Goal: Task Accomplishment & Management: Use online tool/utility

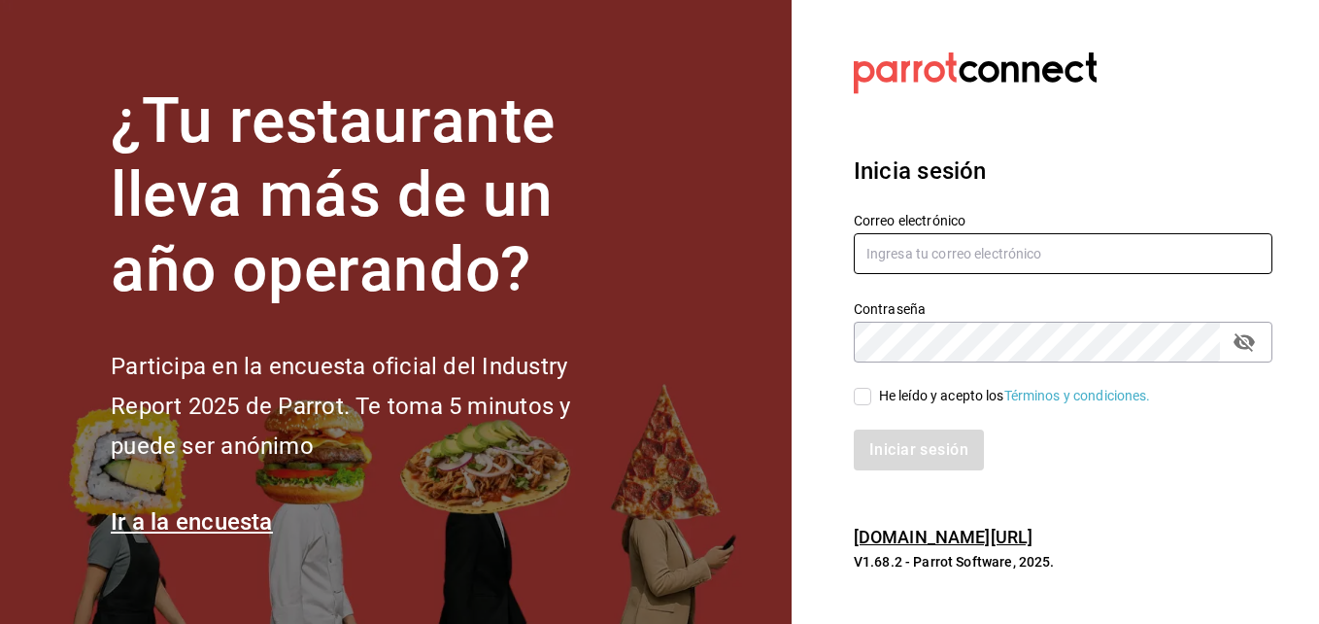
type input "[EMAIL_ADDRESS][DOMAIN_NAME]"
click at [857, 410] on div "Iniciar sesión" at bounding box center [1051, 438] width 442 height 64
click at [860, 406] on div "Iniciar sesión" at bounding box center [1051, 438] width 442 height 64
click at [868, 396] on input "He leído y acepto los Términos y condiciones." at bounding box center [862, 396] width 17 height 17
checkbox input "true"
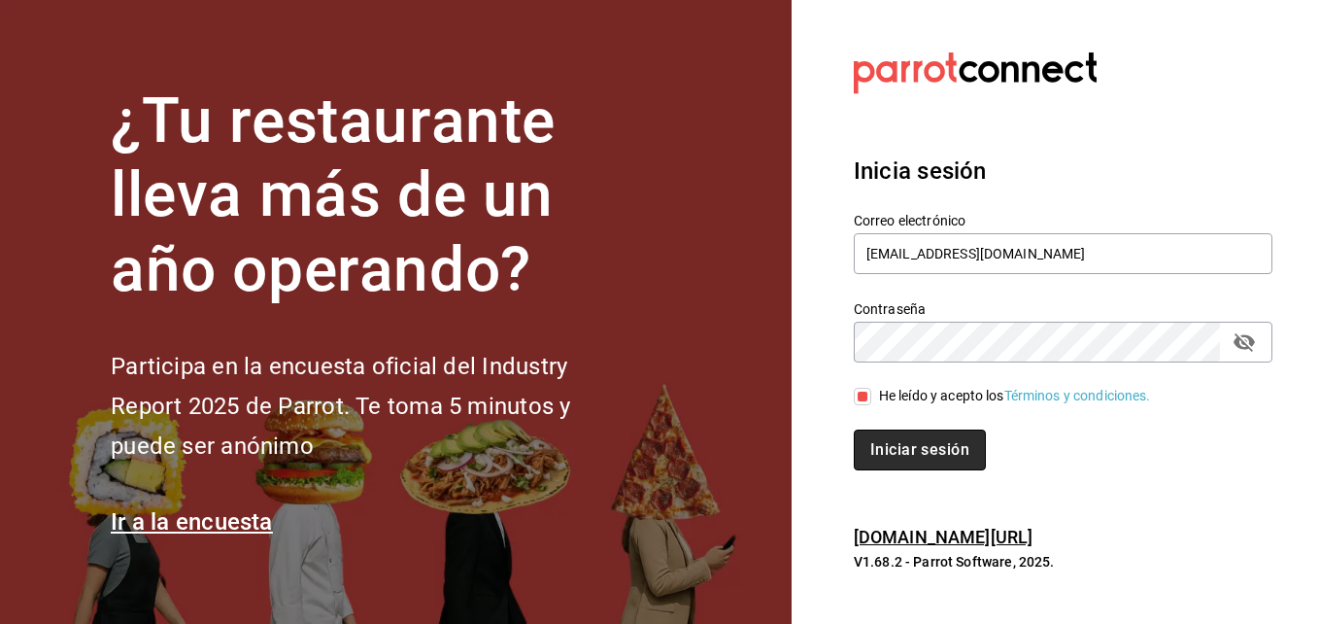
click at [909, 453] on button "Iniciar sesión" at bounding box center [920, 449] width 132 height 41
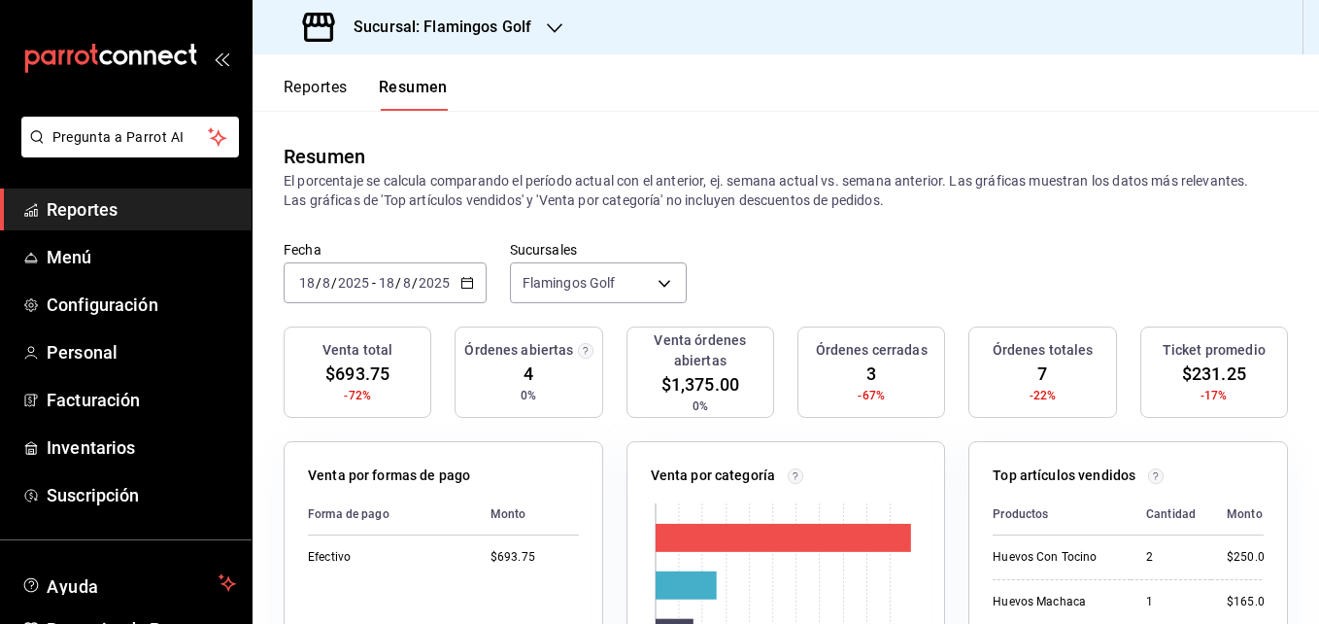
click at [79, 209] on span "Reportes" at bounding box center [141, 209] width 189 height 26
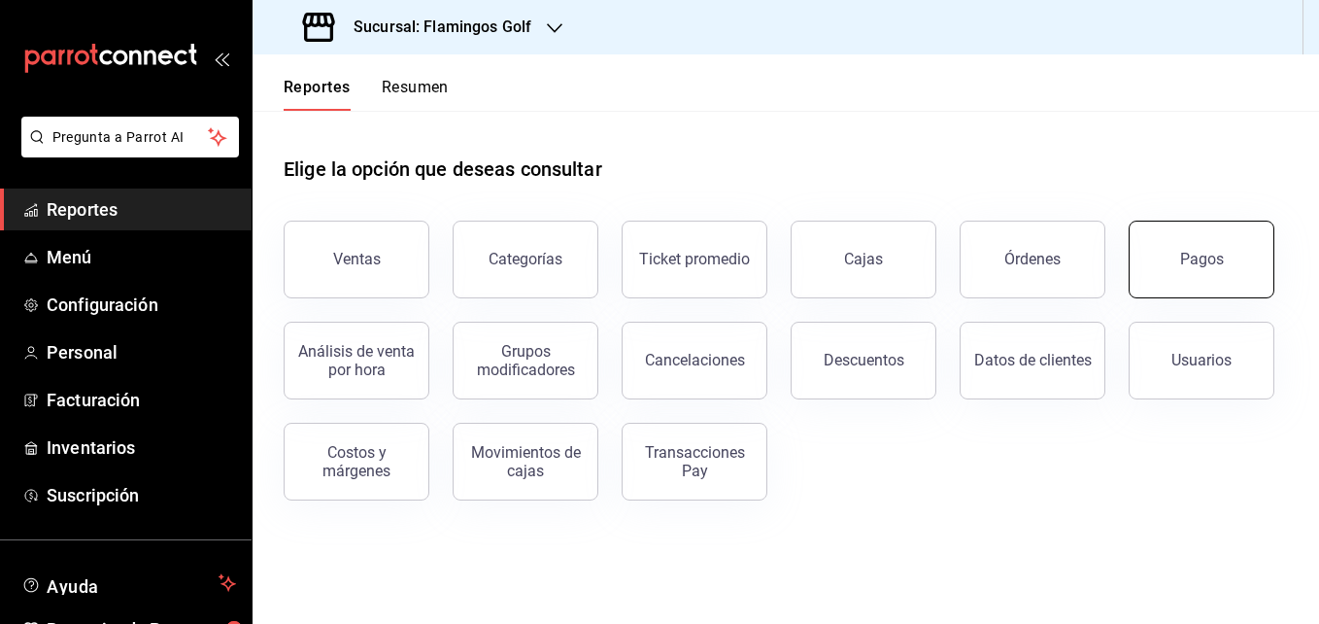
click at [1181, 272] on button "Pagos" at bounding box center [1202, 259] width 146 height 78
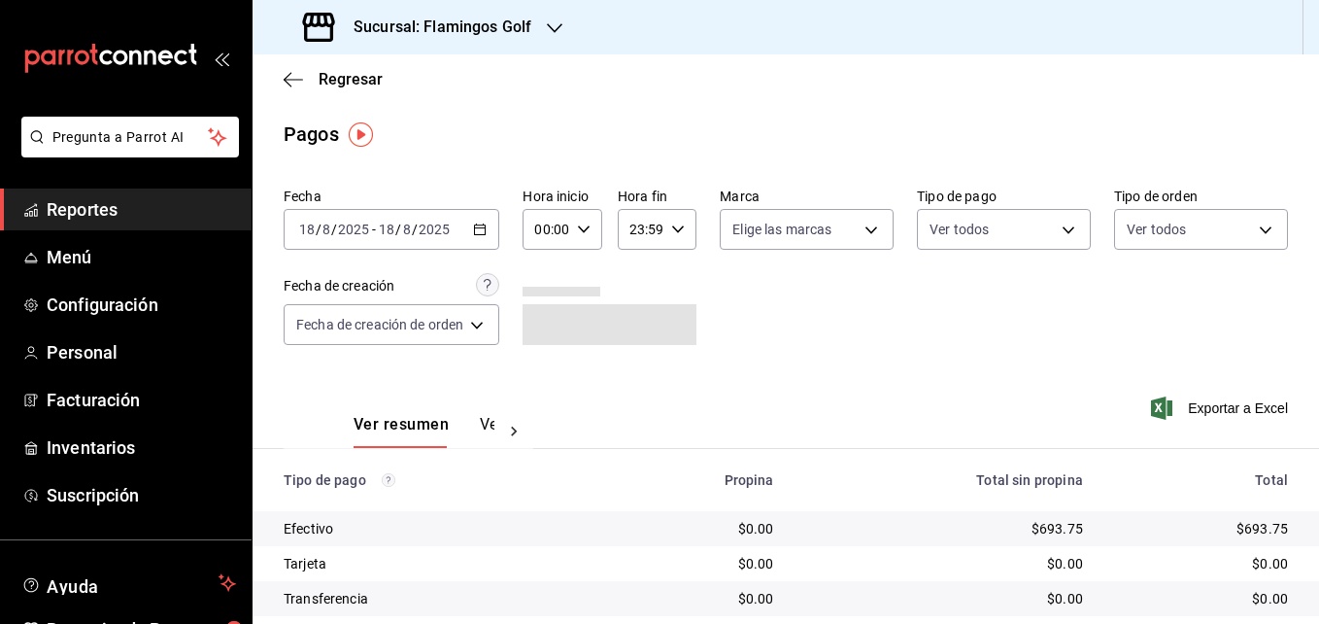
click at [479, 232] on icon "button" at bounding box center [480, 229] width 14 height 14
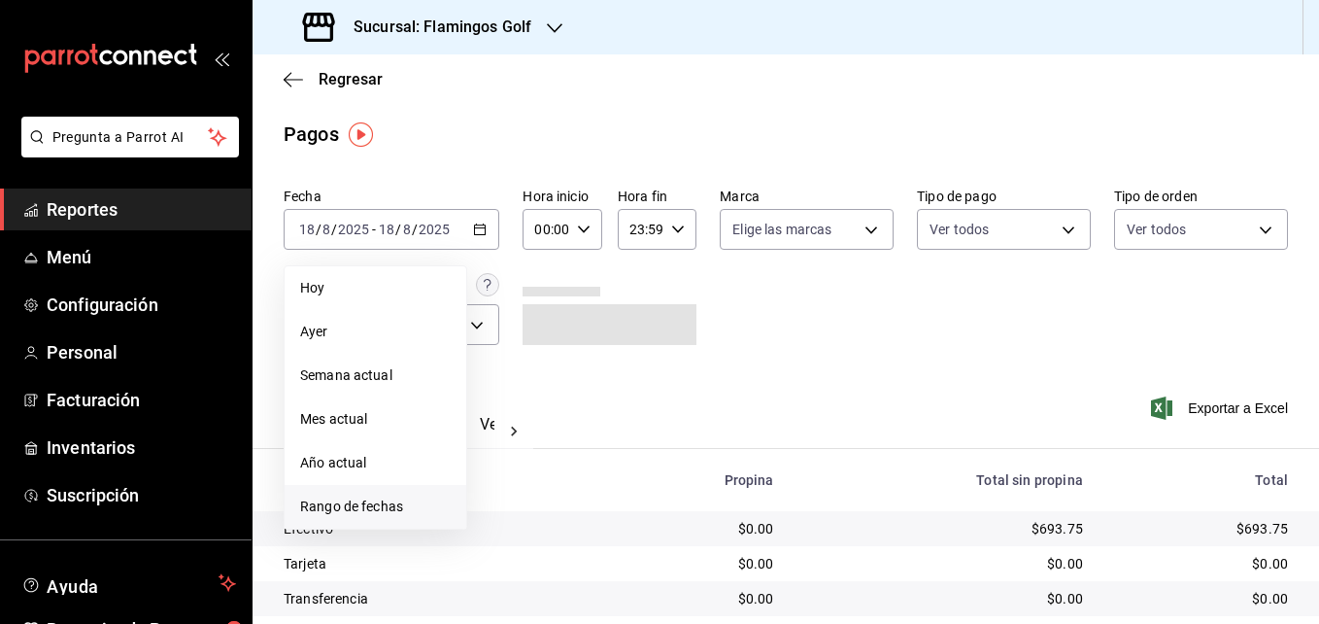
click at [374, 493] on li "Rango de fechas" at bounding box center [376, 507] width 182 height 44
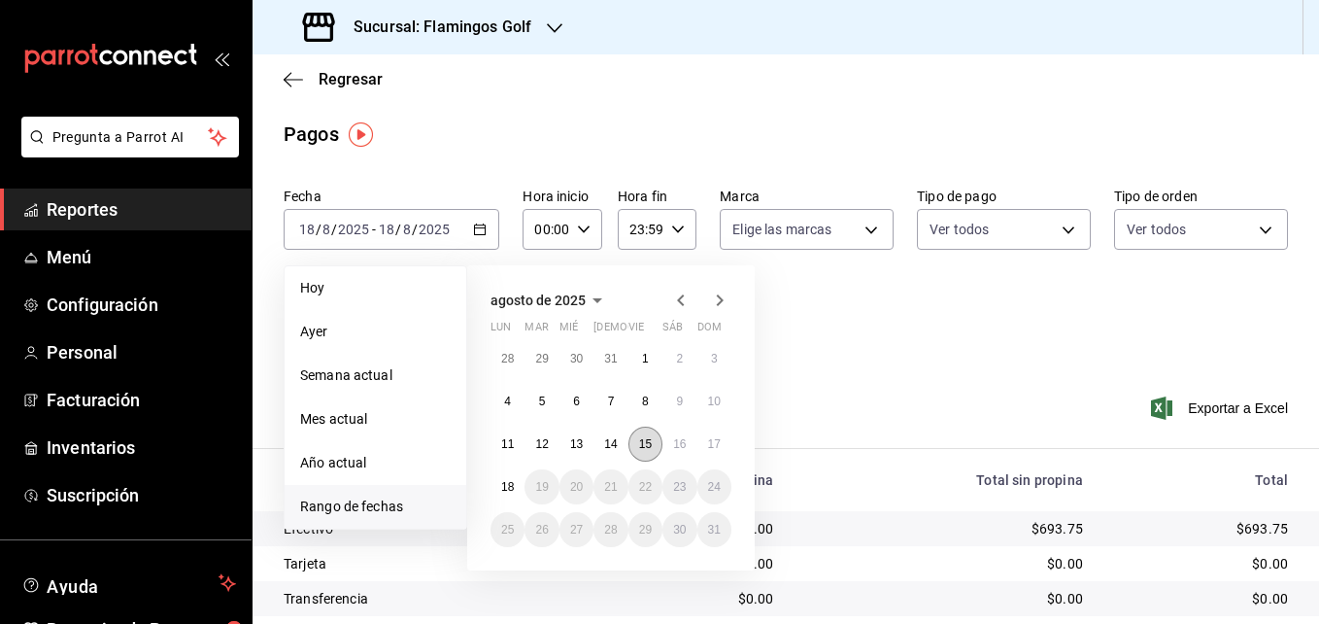
click at [639, 448] on abbr "15" at bounding box center [645, 444] width 13 height 14
click at [647, 441] on abbr "15" at bounding box center [645, 444] width 13 height 14
click at [508, 481] on abbr "18" at bounding box center [507, 487] width 13 height 14
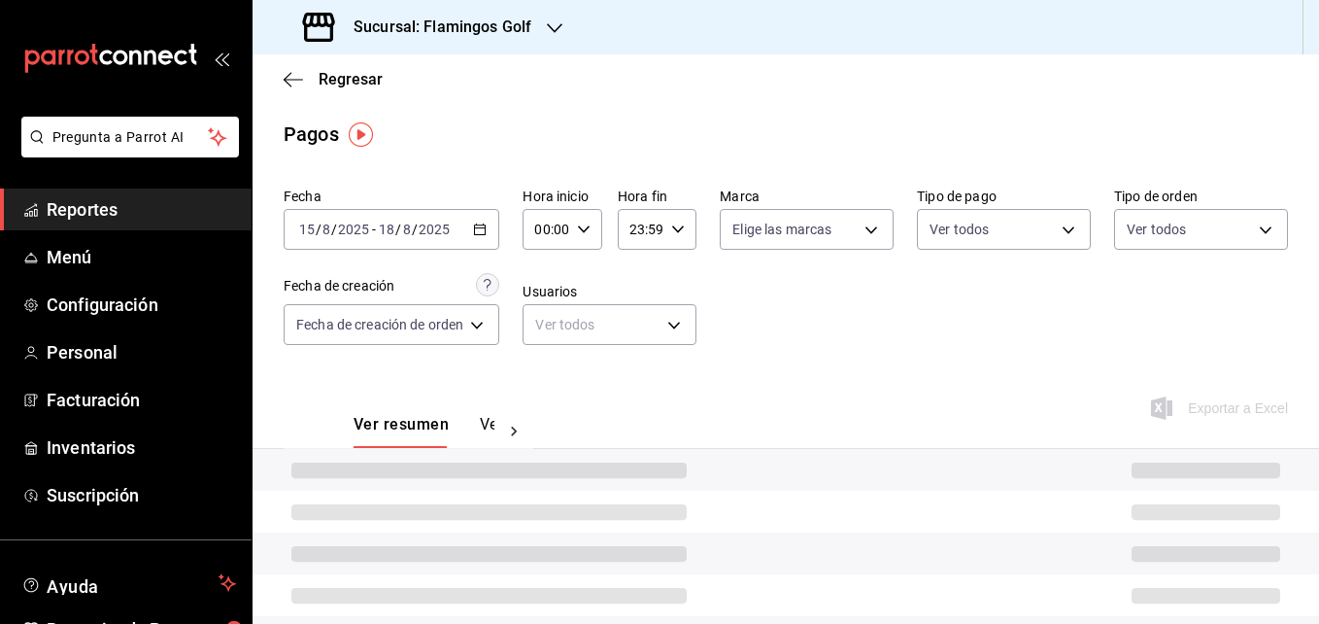
click at [508, 481] on div at bounding box center [786, 470] width 1066 height 42
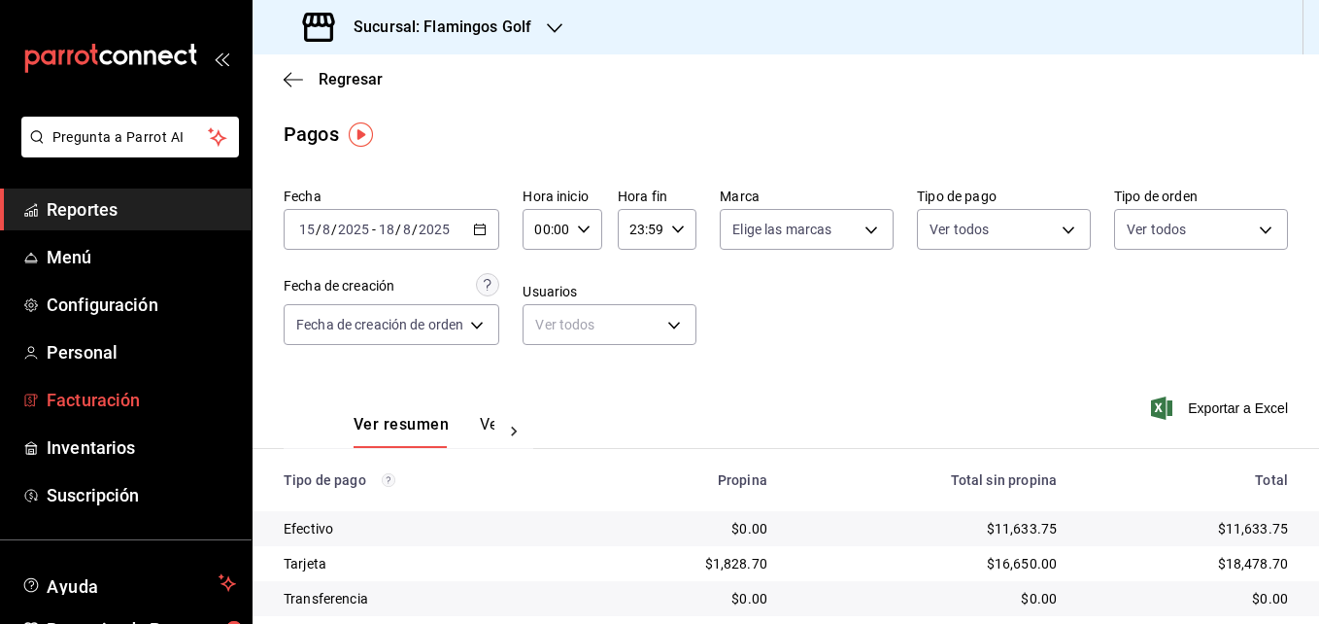
click at [111, 397] on span "Facturación" at bounding box center [141, 400] width 189 height 26
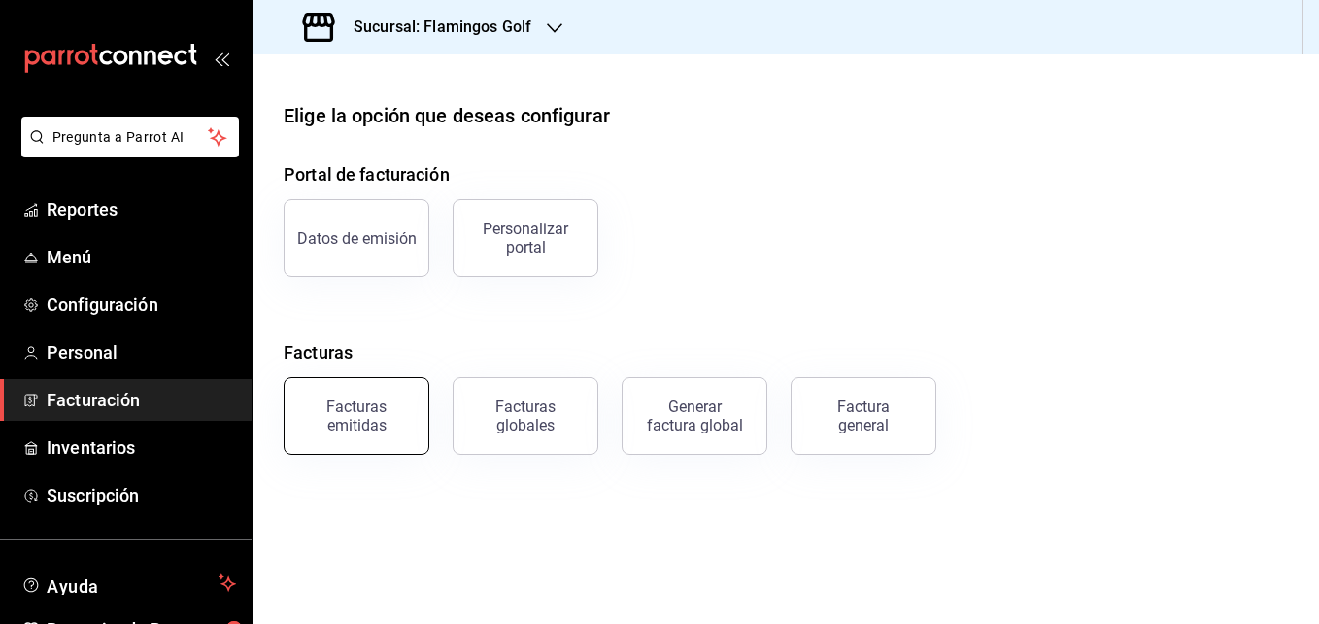
click at [364, 430] on div "Facturas emitidas" at bounding box center [356, 415] width 120 height 37
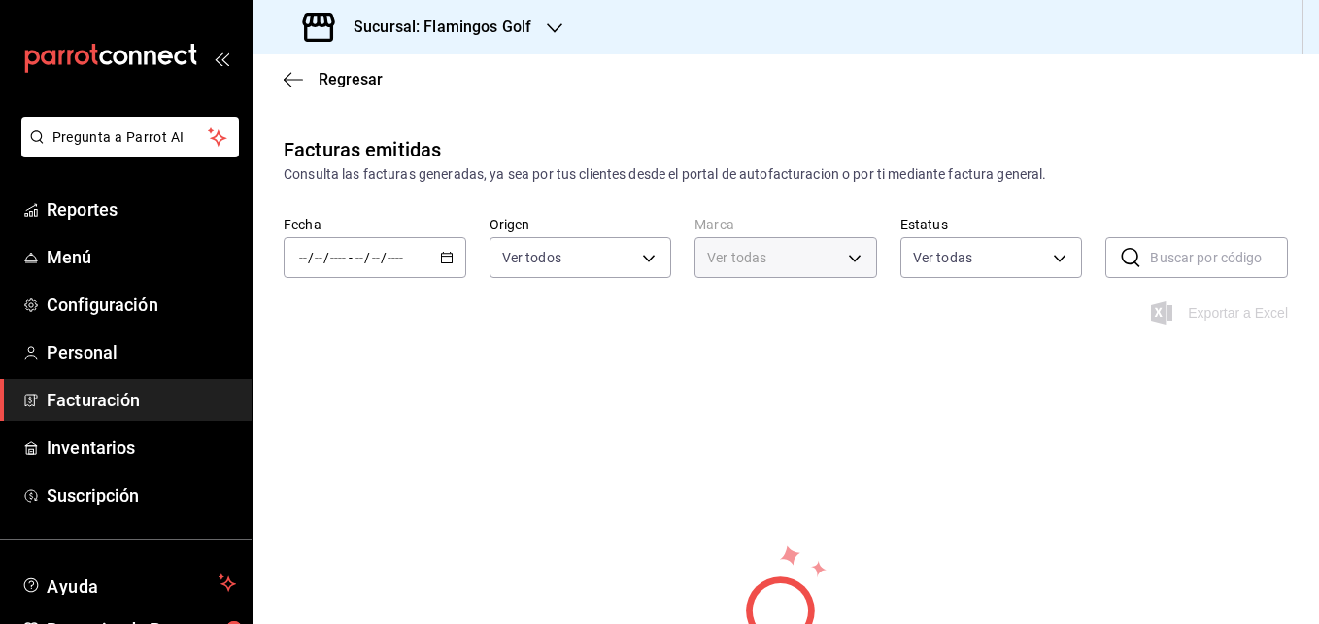
type input "fcb6ad62-2d7c-4c8d-a7b9-f3ea60482d45"
click at [441, 254] on \(Stroke\) "button" at bounding box center [447, 258] width 12 height 11
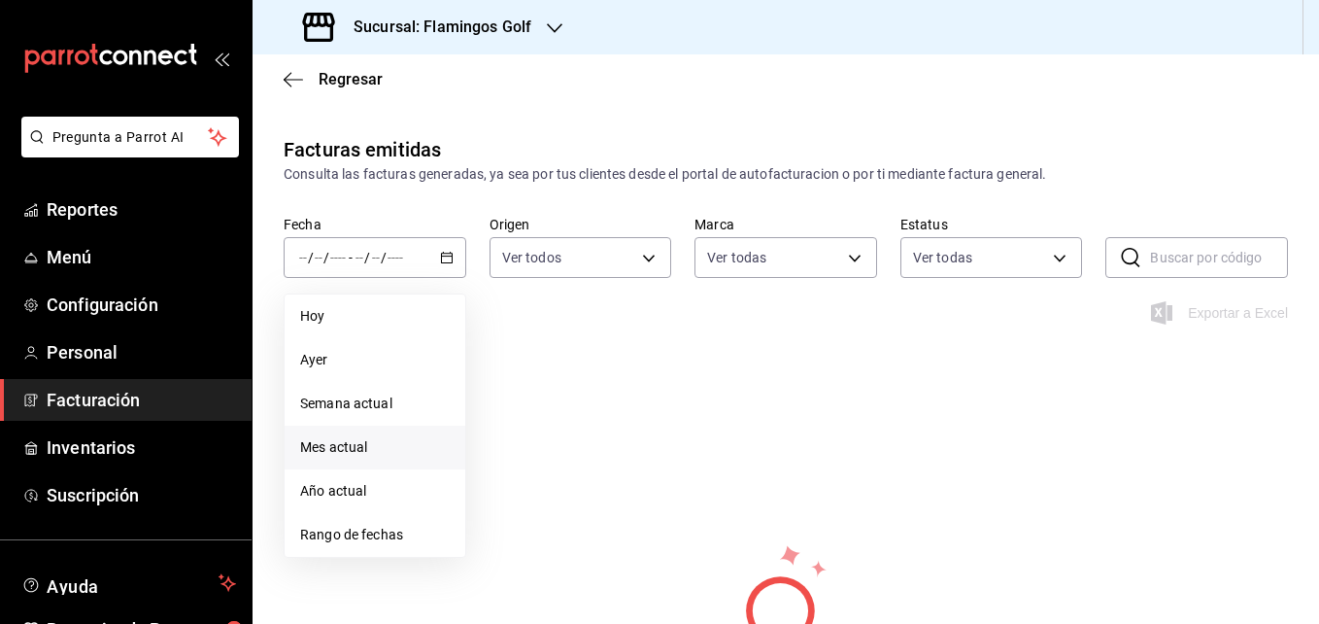
click at [345, 450] on span "Mes actual" at bounding box center [375, 447] width 150 height 20
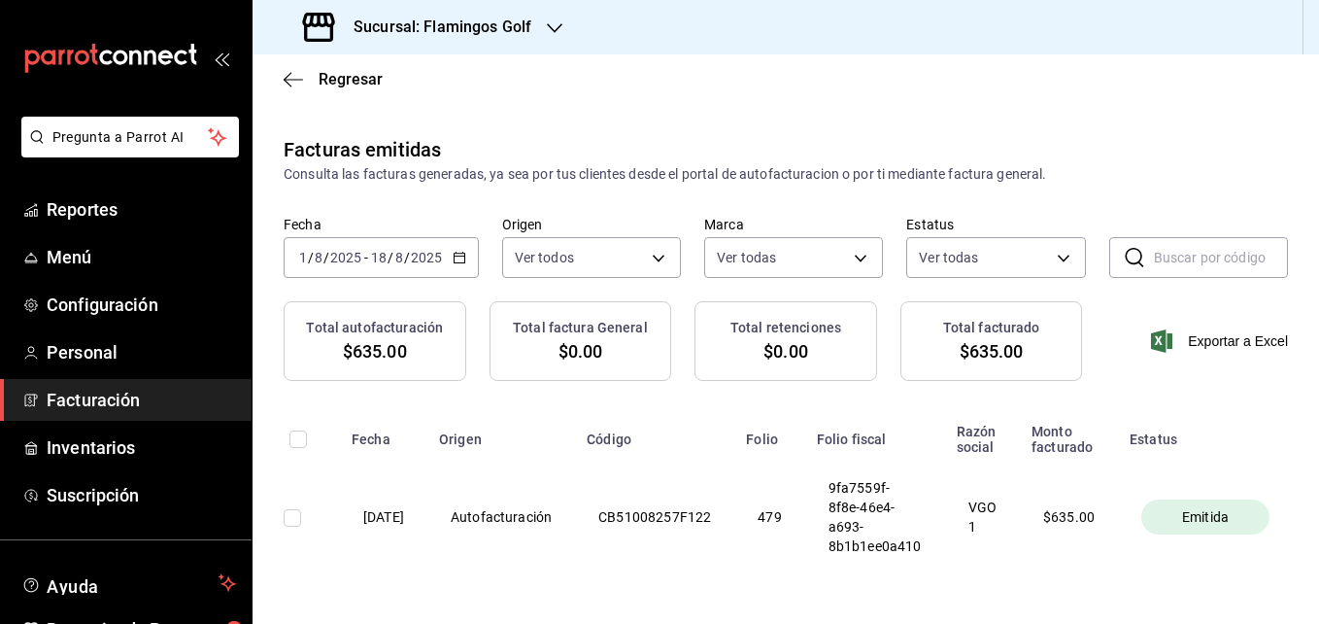
click at [558, 33] on icon "button" at bounding box center [555, 28] width 16 height 16
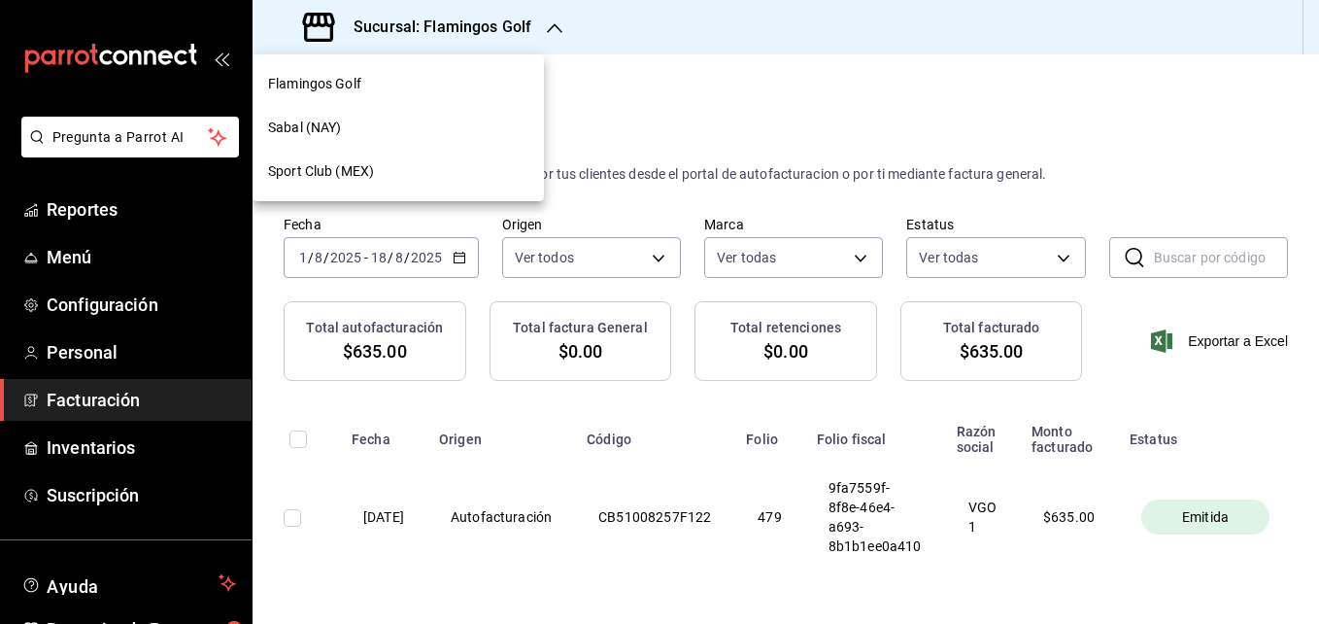
click at [303, 127] on span "Sabal (NAY)" at bounding box center [304, 128] width 73 height 20
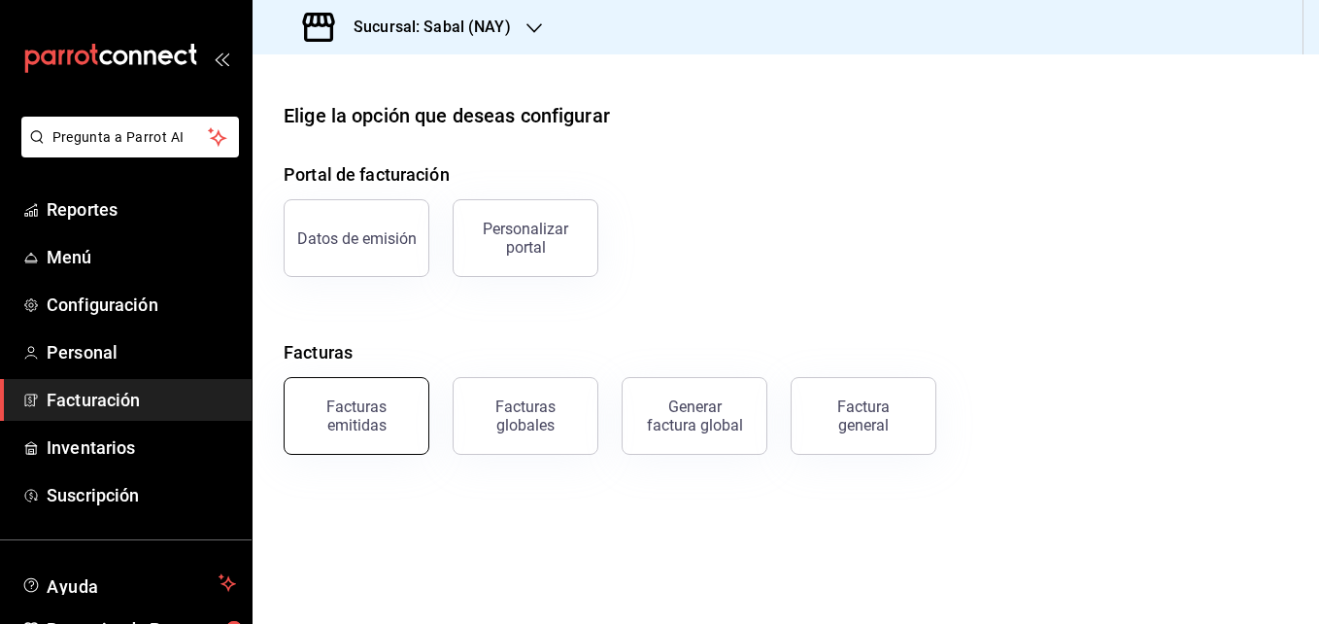
click at [349, 423] on div "Facturas emitidas" at bounding box center [356, 415] width 120 height 37
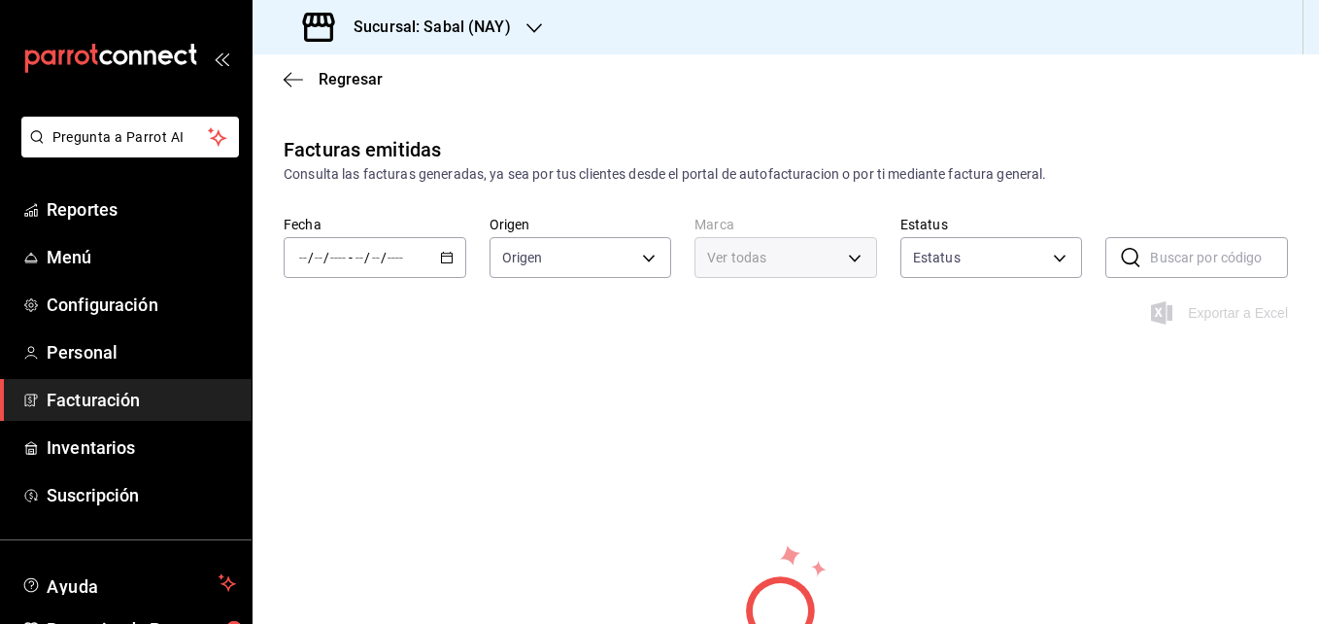
type input "ORDER_INVOICE,GENERAL_INVOICE"
type input "ACTIVE,PENDING_CANCELLATION,CANCELLED,PRE_CANCELLED"
type input "7bb9fc4a-963e-4e00-9402-9ac56289446f"
click at [448, 258] on icon "button" at bounding box center [447, 258] width 14 height 14
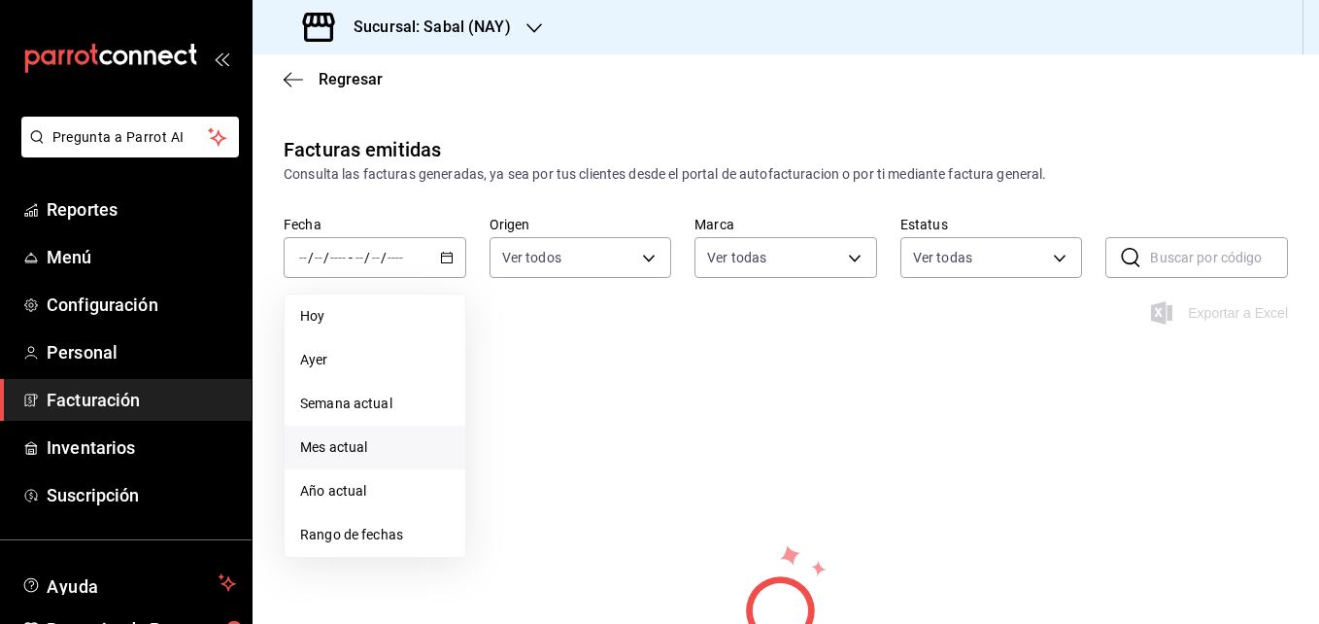
click at [360, 445] on span "Mes actual" at bounding box center [375, 447] width 150 height 20
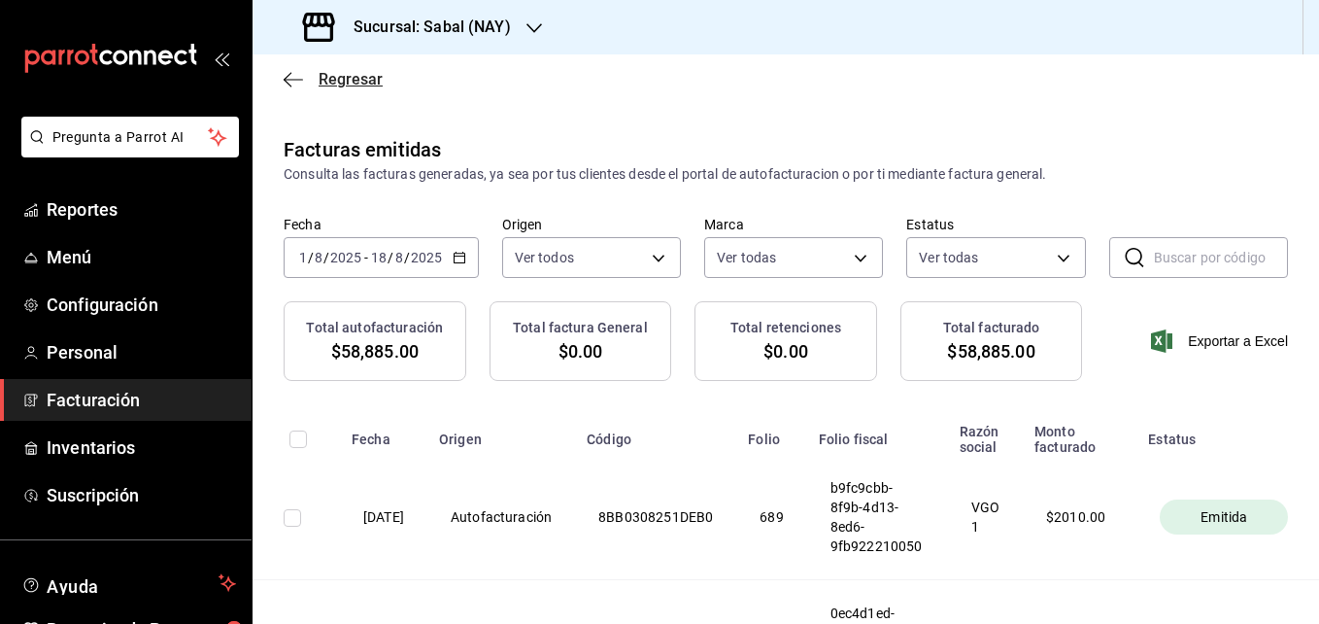
click at [297, 75] on icon "button" at bounding box center [293, 79] width 19 height 17
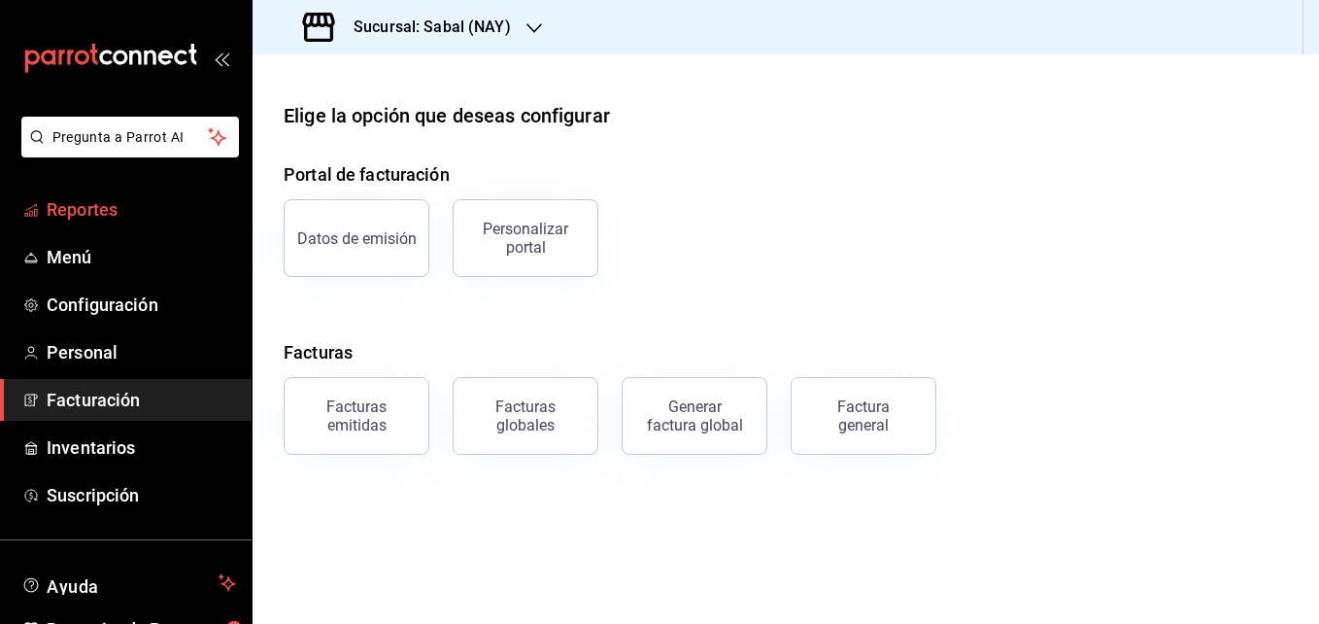
click at [115, 203] on span "Reportes" at bounding box center [141, 209] width 189 height 26
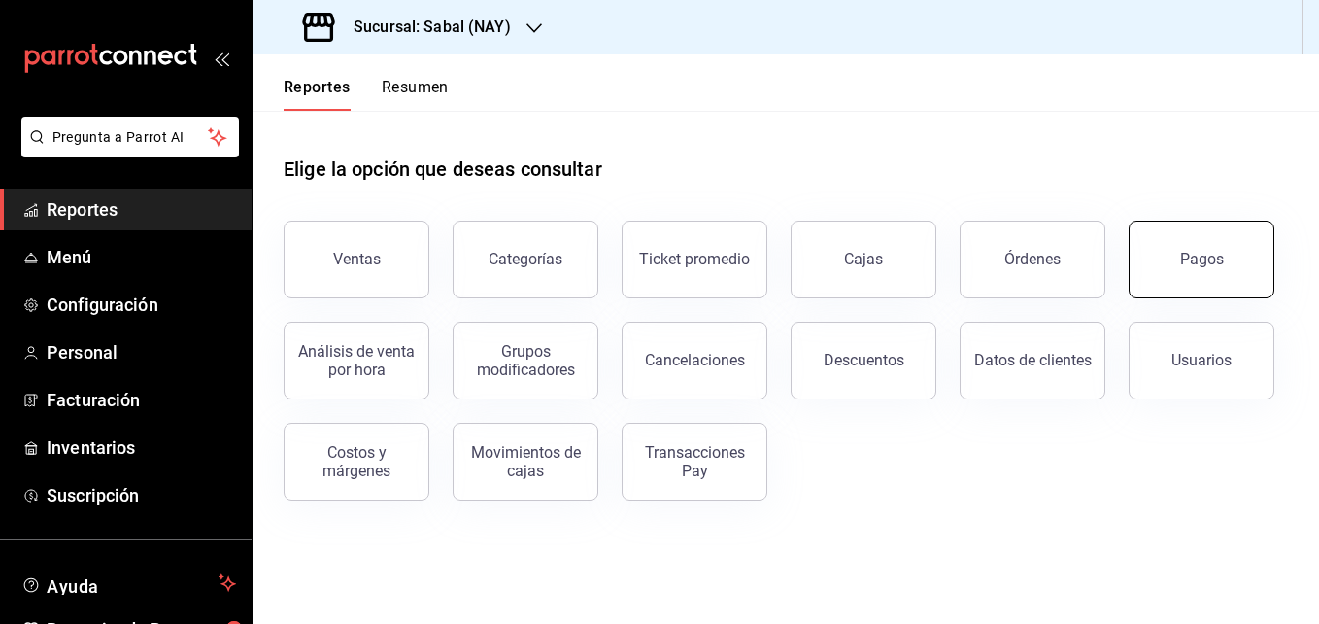
click at [1195, 263] on div "Pagos" at bounding box center [1202, 259] width 44 height 18
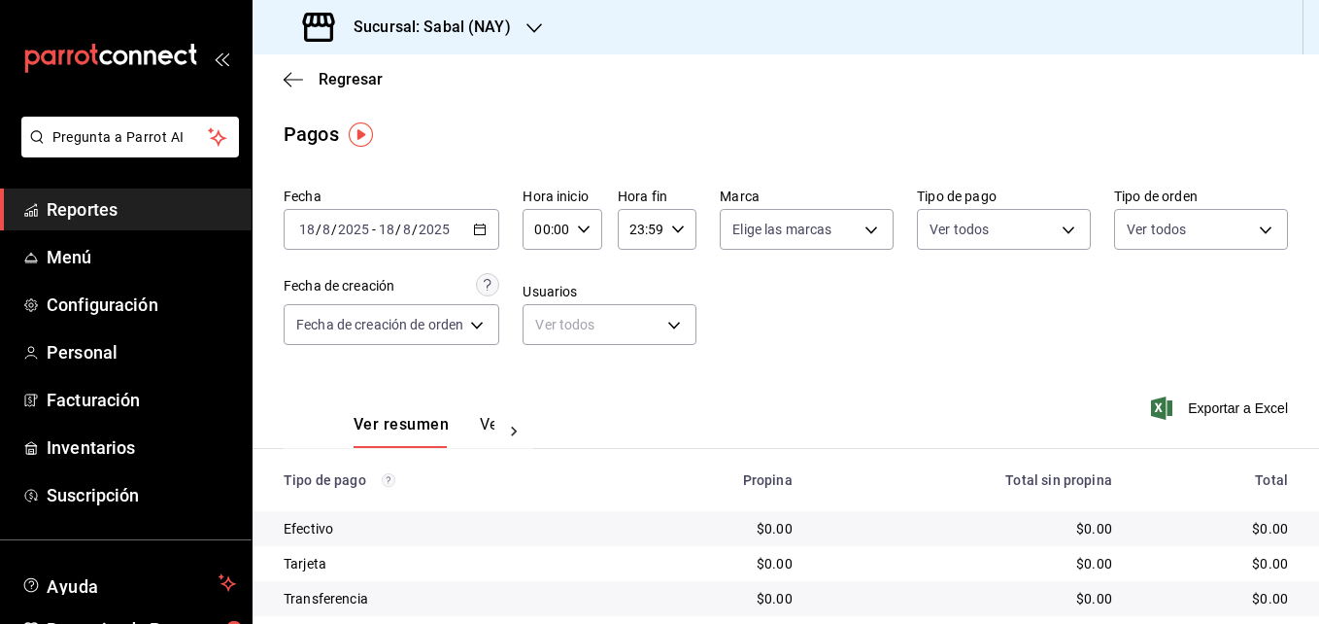
click at [486, 226] on icon "button" at bounding box center [480, 229] width 14 height 14
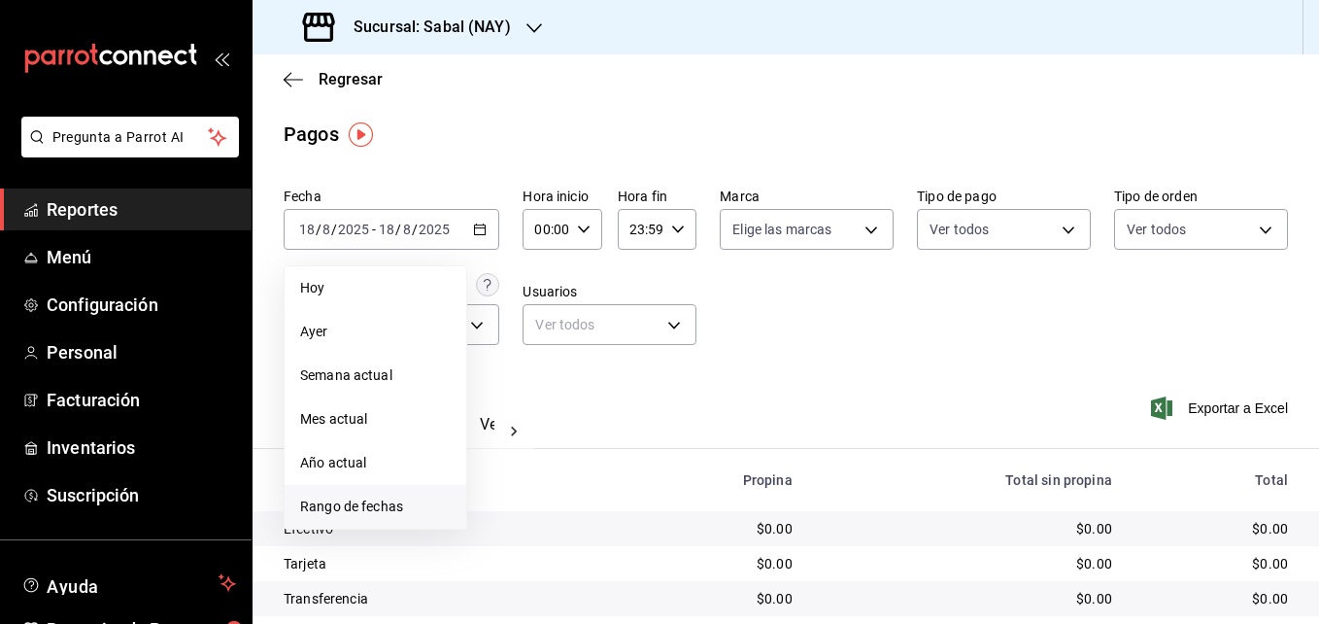
click at [360, 508] on span "Rango de fechas" at bounding box center [375, 506] width 151 height 20
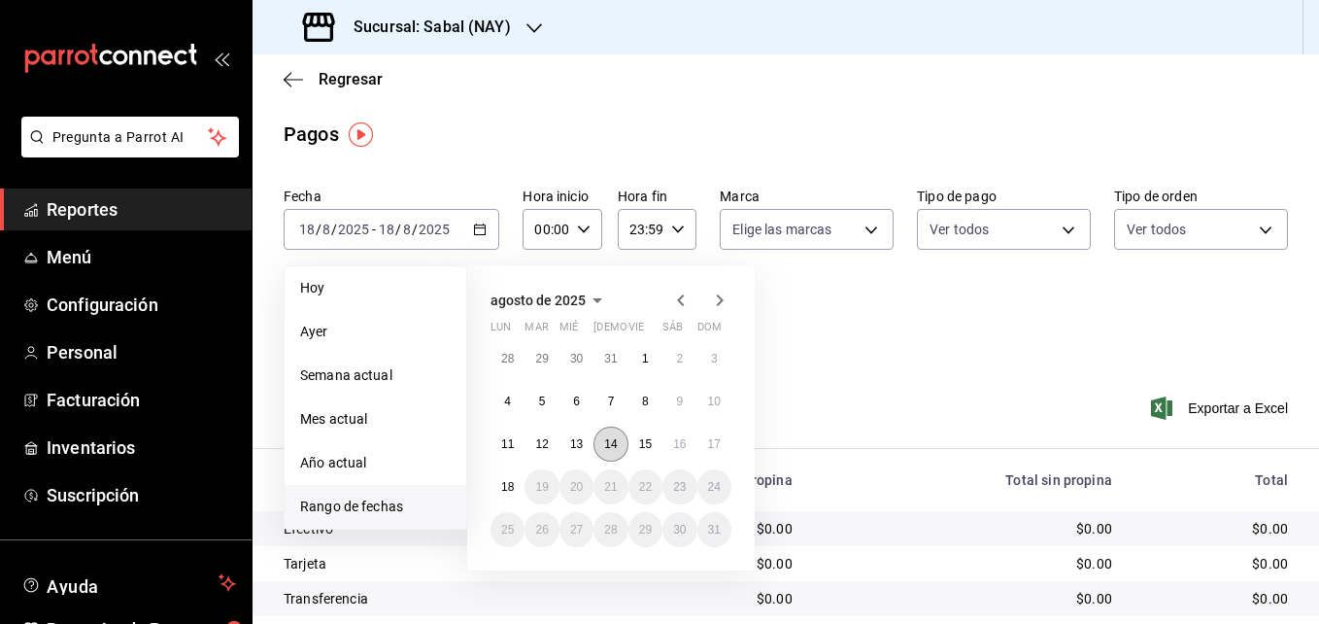
click at [607, 444] on abbr "14" at bounding box center [610, 444] width 13 height 14
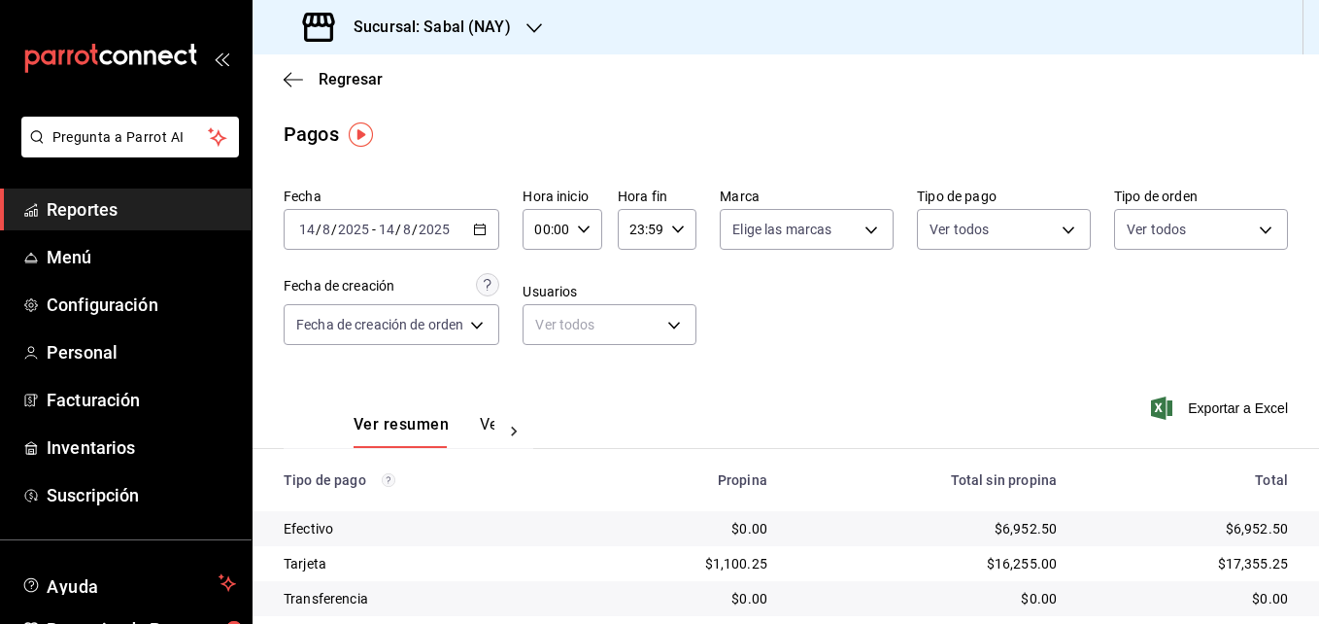
click at [484, 230] on icon "button" at bounding box center [480, 229] width 14 height 14
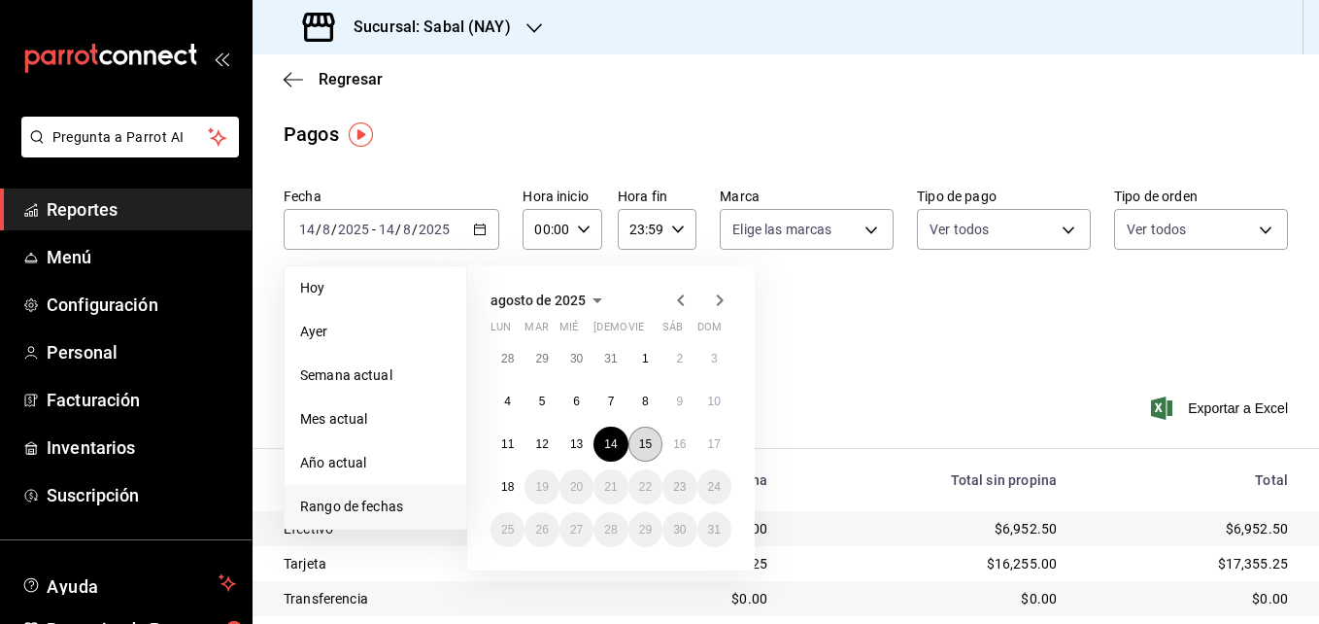
click at [646, 451] on button "15" at bounding box center [645, 443] width 34 height 35
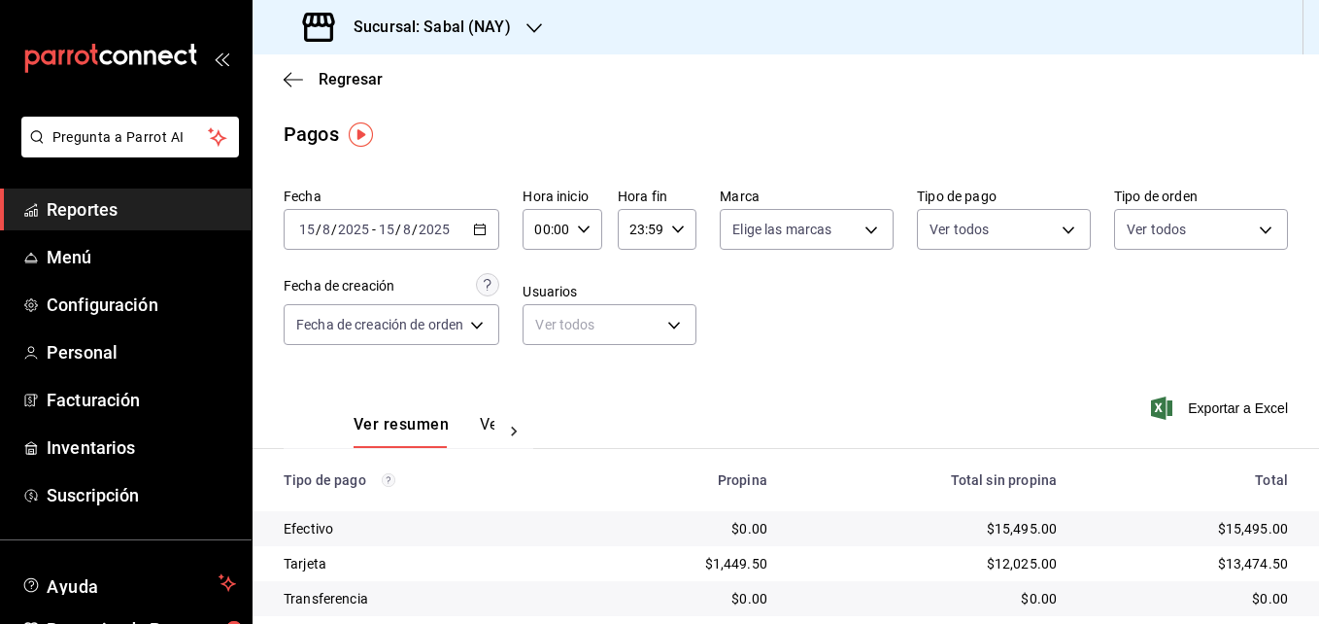
click at [483, 231] on icon "button" at bounding box center [480, 229] width 14 height 14
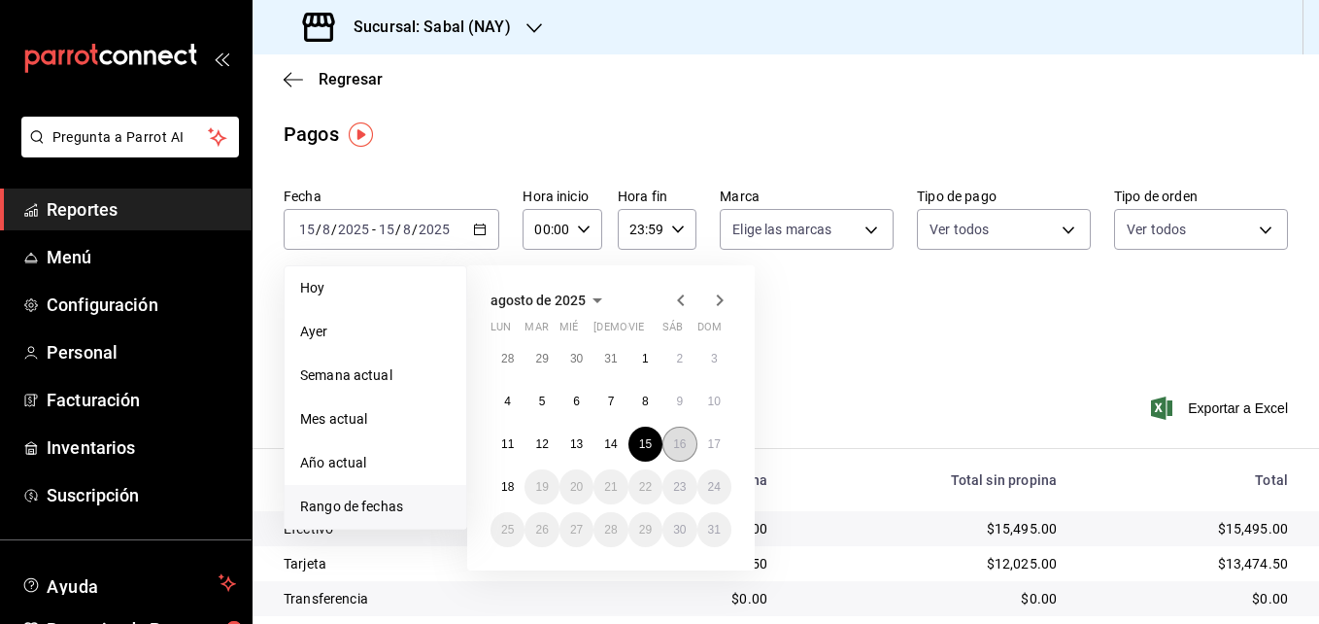
click at [681, 441] on abbr "16" at bounding box center [679, 444] width 13 height 14
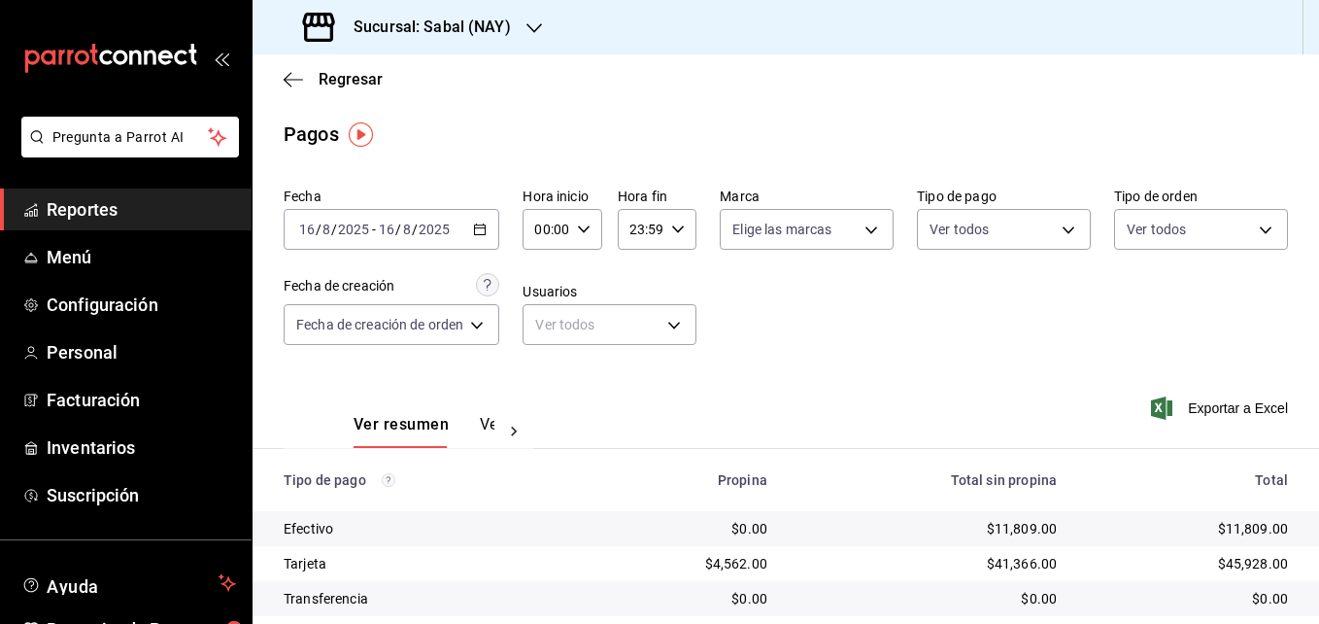
click at [483, 232] on icon "button" at bounding box center [480, 229] width 14 height 14
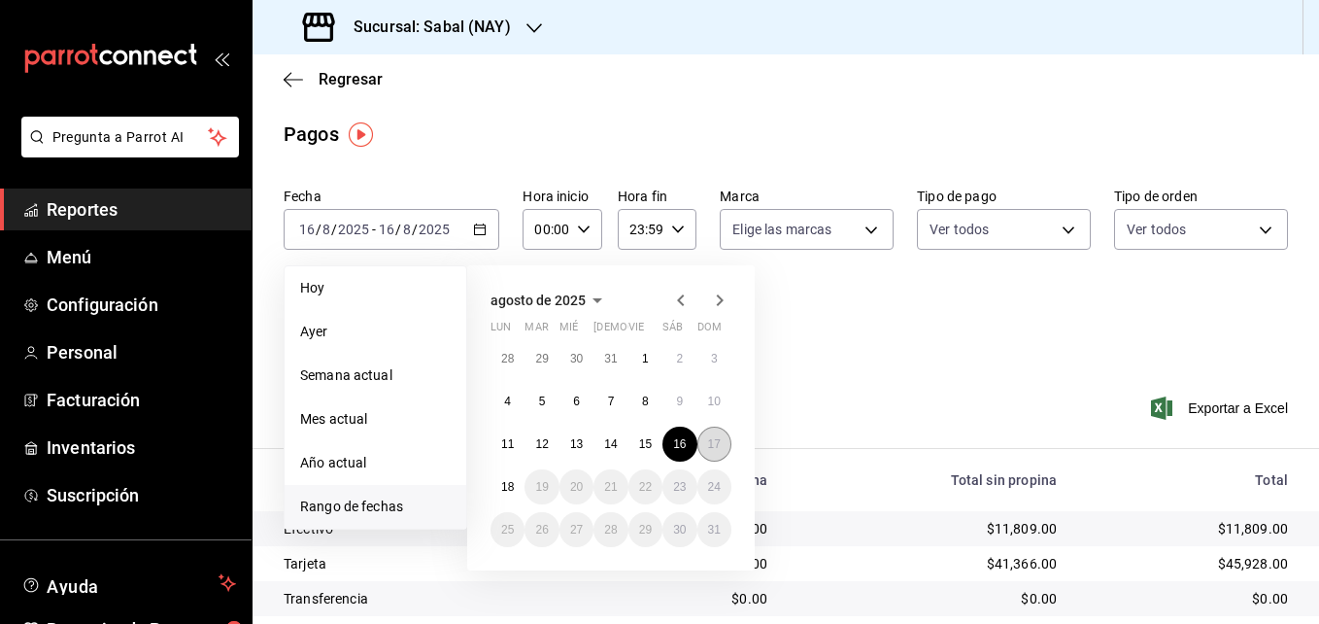
click at [714, 446] on abbr "17" at bounding box center [714, 444] width 13 height 14
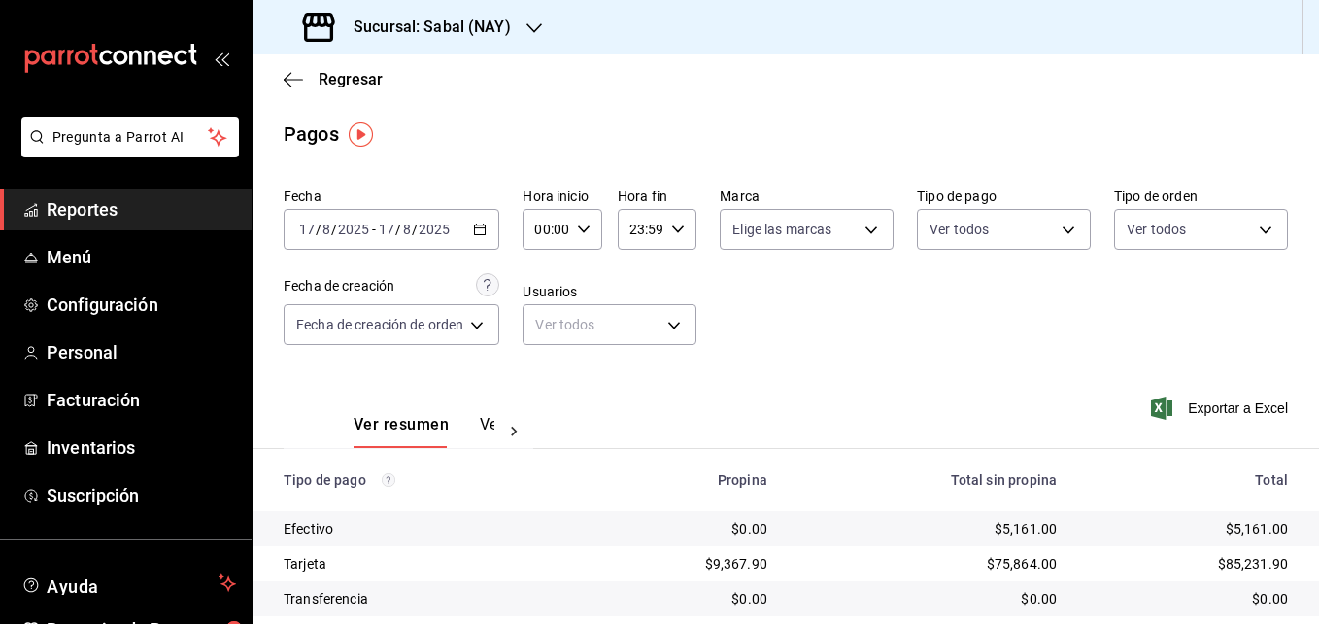
click at [483, 232] on icon "button" at bounding box center [480, 229] width 14 height 14
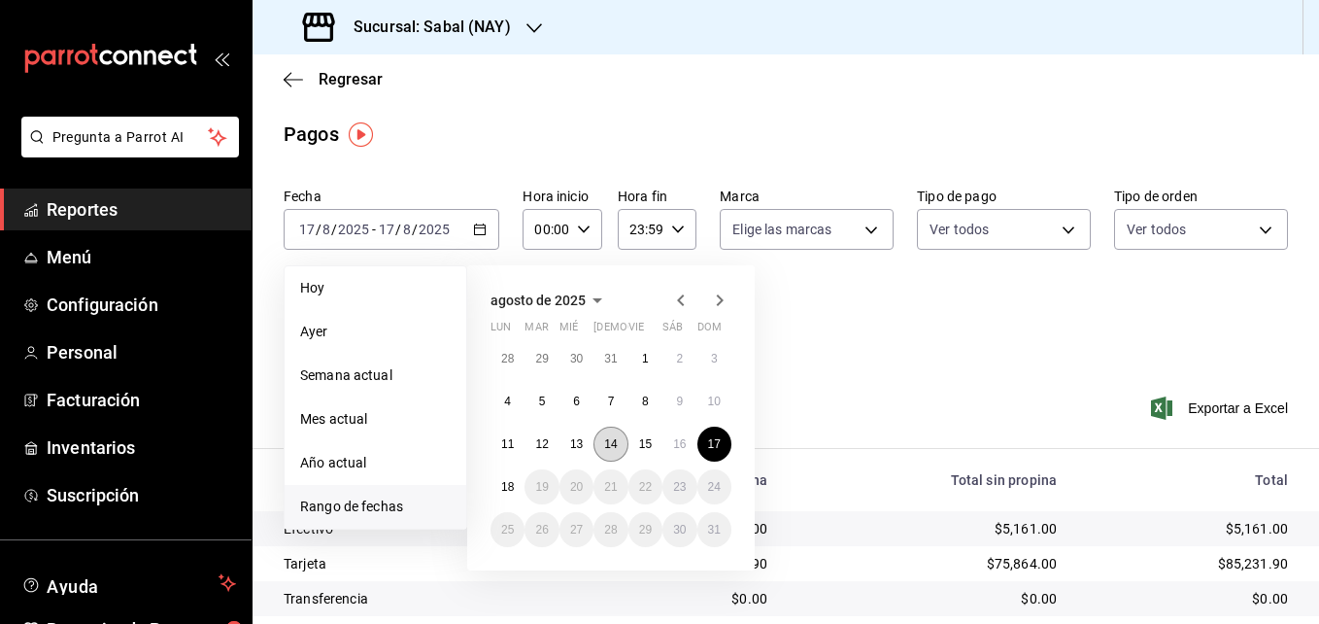
click at [615, 448] on abbr "14" at bounding box center [610, 444] width 13 height 14
click at [716, 444] on abbr "17" at bounding box center [714, 444] width 13 height 14
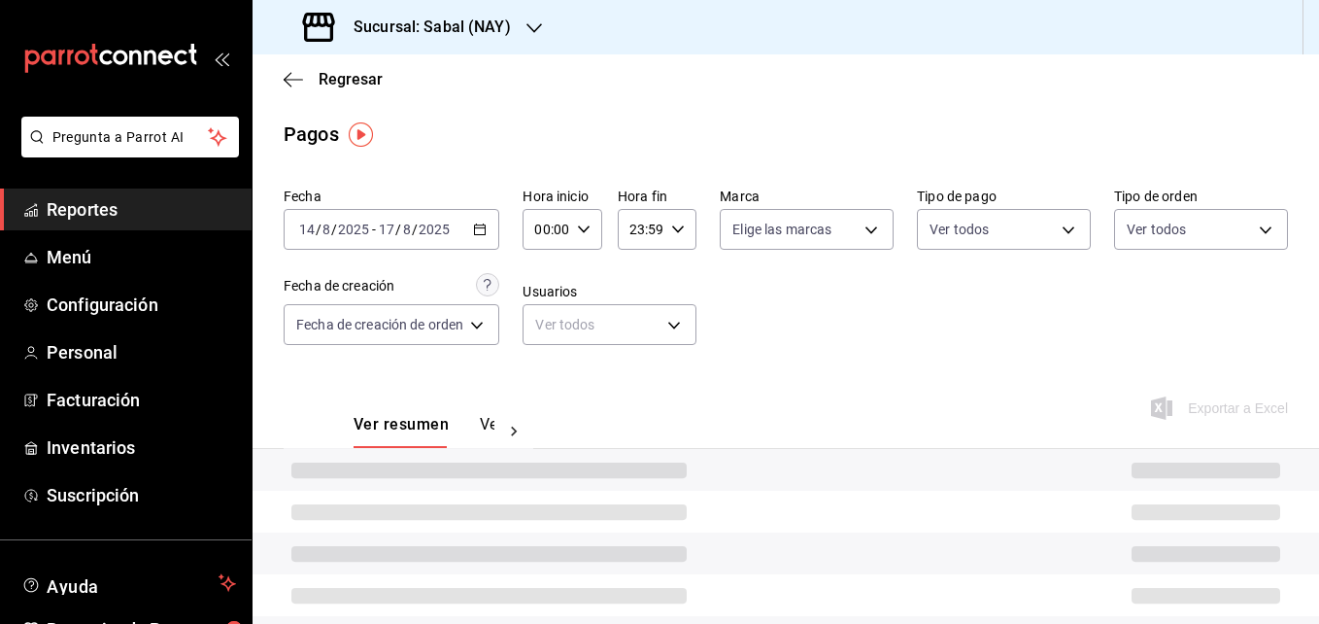
click at [716, 444] on div "Ver resumen Ver pagos Exportar a Excel" at bounding box center [786, 419] width 1066 height 103
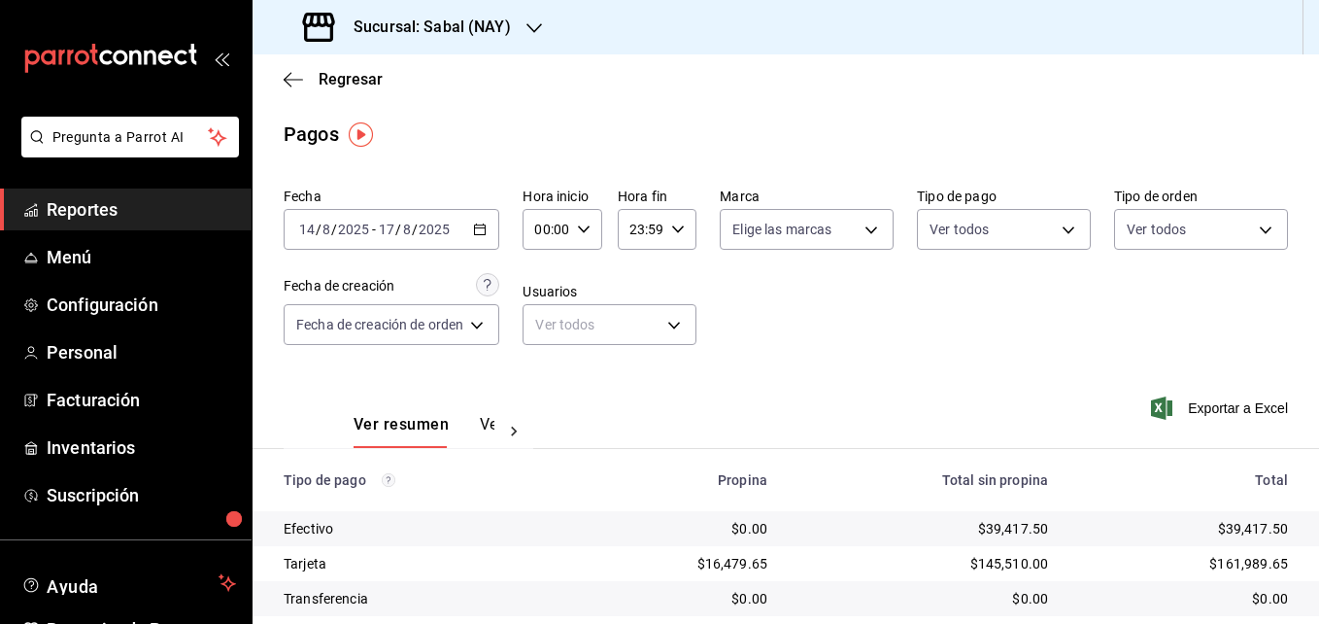
scroll to position [110, 0]
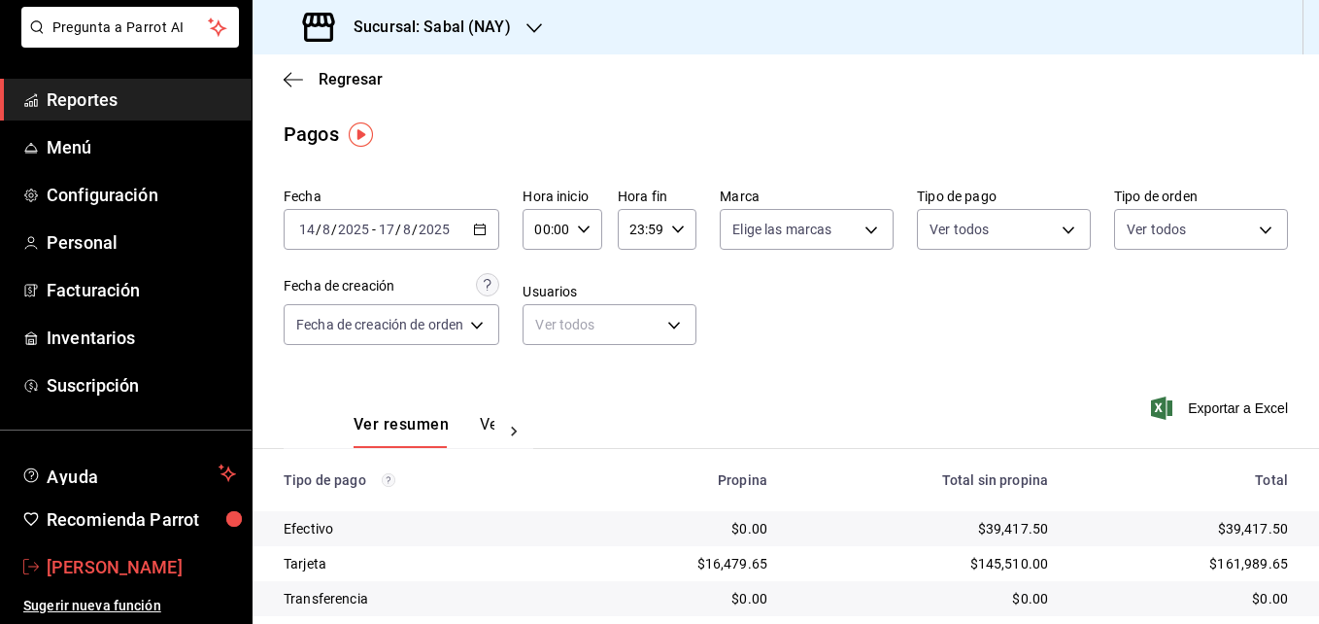
click at [111, 556] on span "[PERSON_NAME]" at bounding box center [141, 567] width 189 height 26
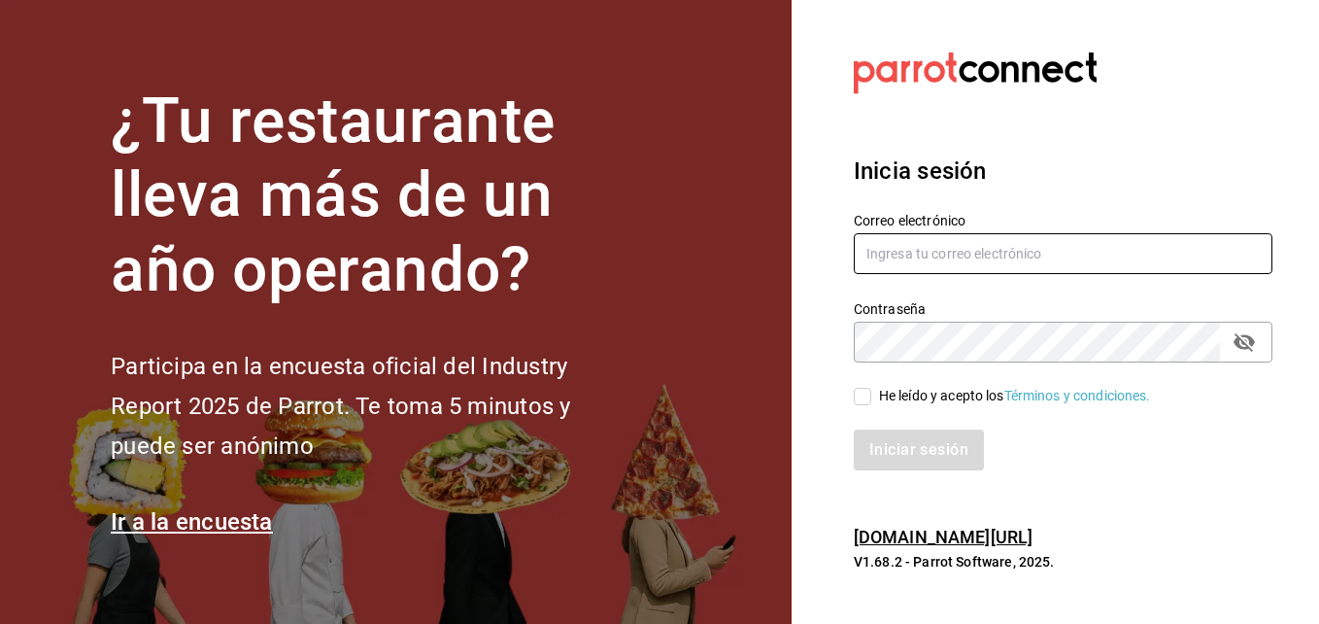
type input "[EMAIL_ADDRESS][DOMAIN_NAME]"
click at [863, 405] on label "He leído y acepto los Términos y condiciones." at bounding box center [1002, 396] width 297 height 20
click at [863, 405] on input "He leído y acepto los Términos y condiciones." at bounding box center [862, 396] width 17 height 17
checkbox input "true"
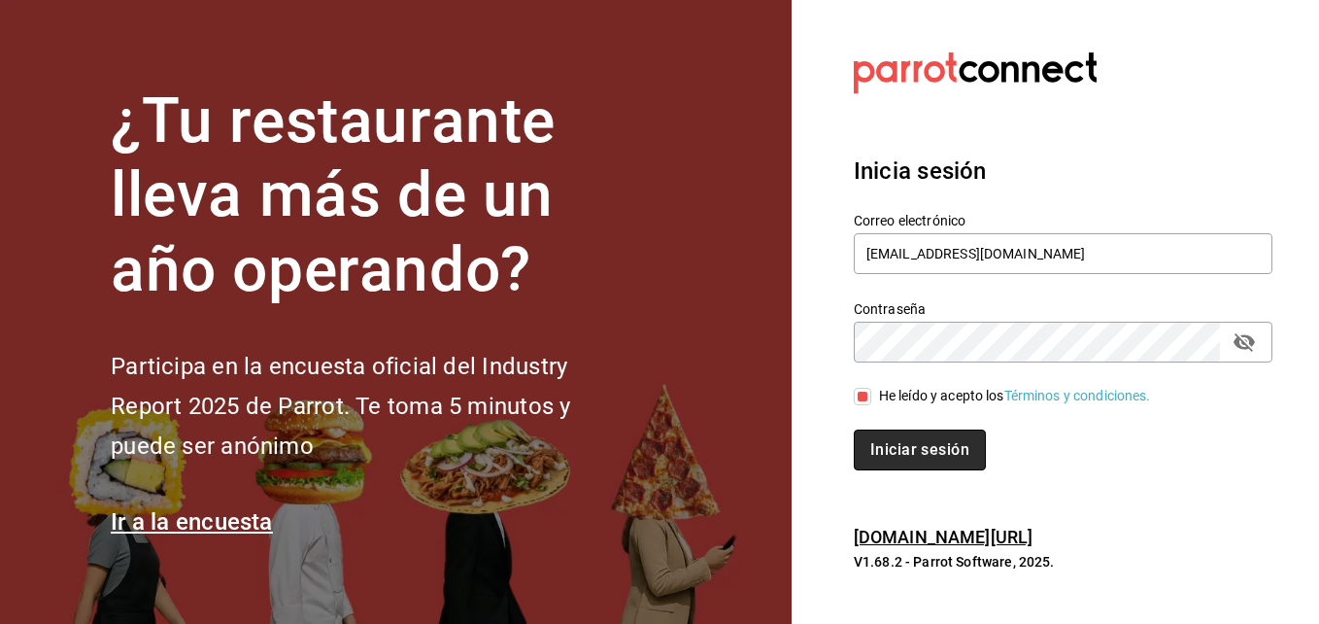
click at [892, 443] on button "Iniciar sesión" at bounding box center [920, 449] width 132 height 41
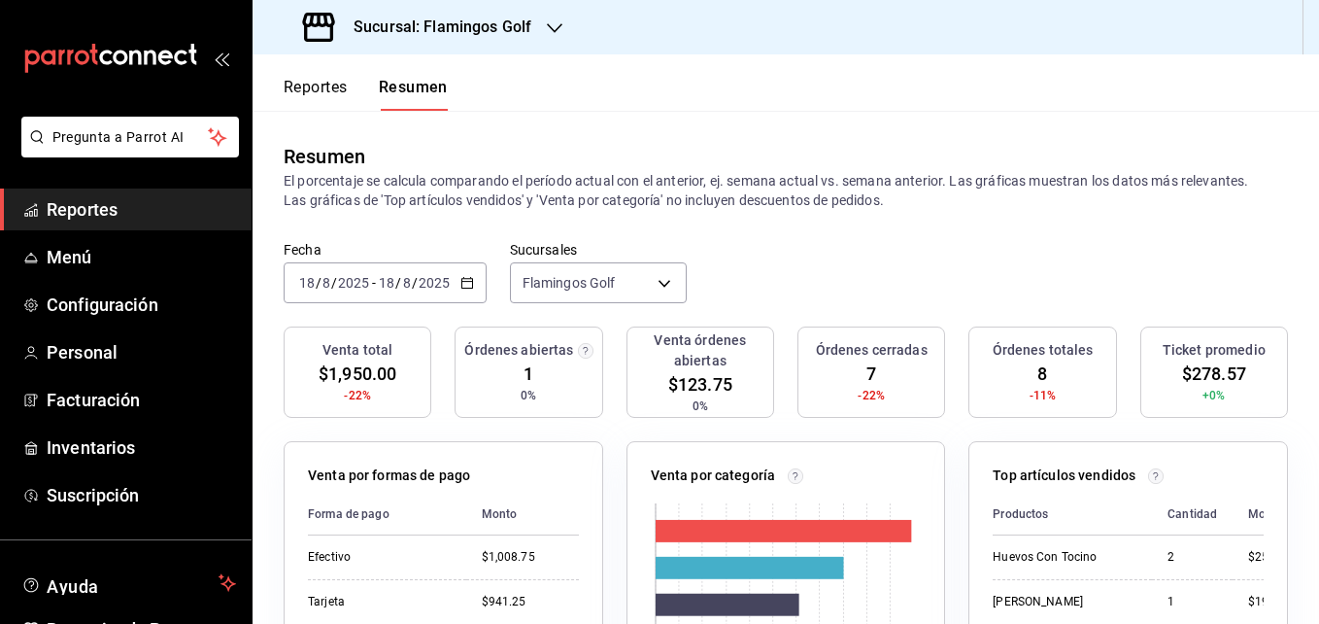
click at [553, 29] on icon "button" at bounding box center [555, 28] width 16 height 10
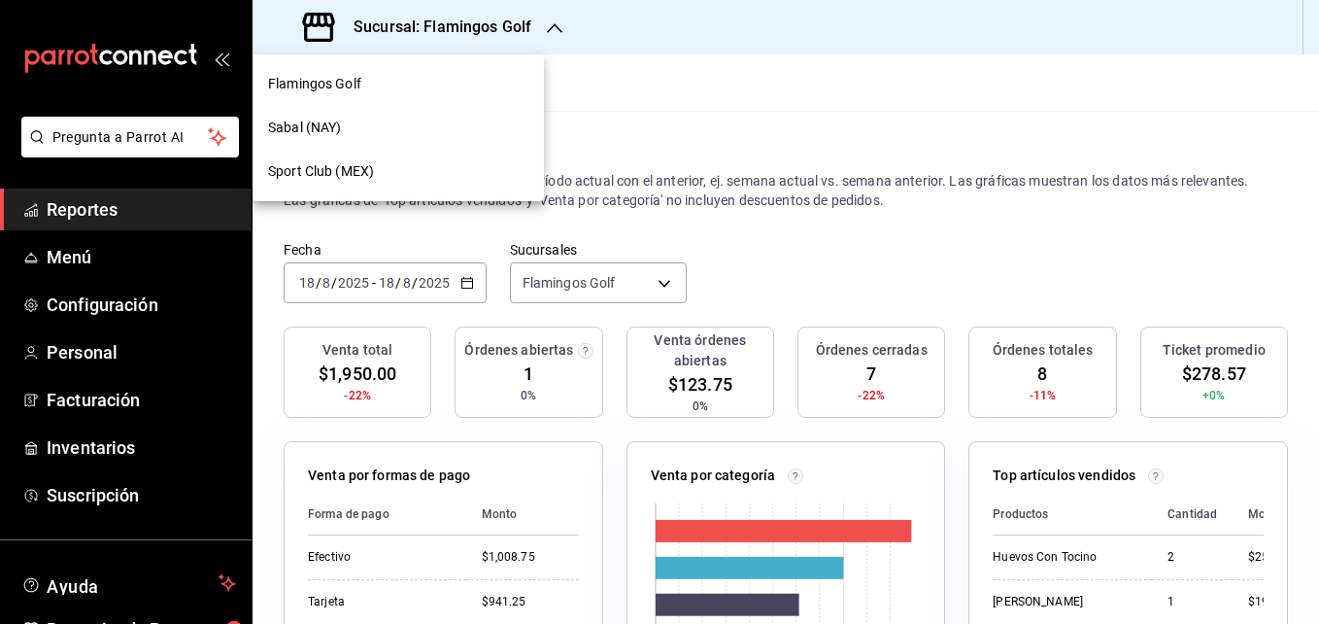
click at [341, 121] on span "Sabal (NAY)" at bounding box center [304, 128] width 73 height 20
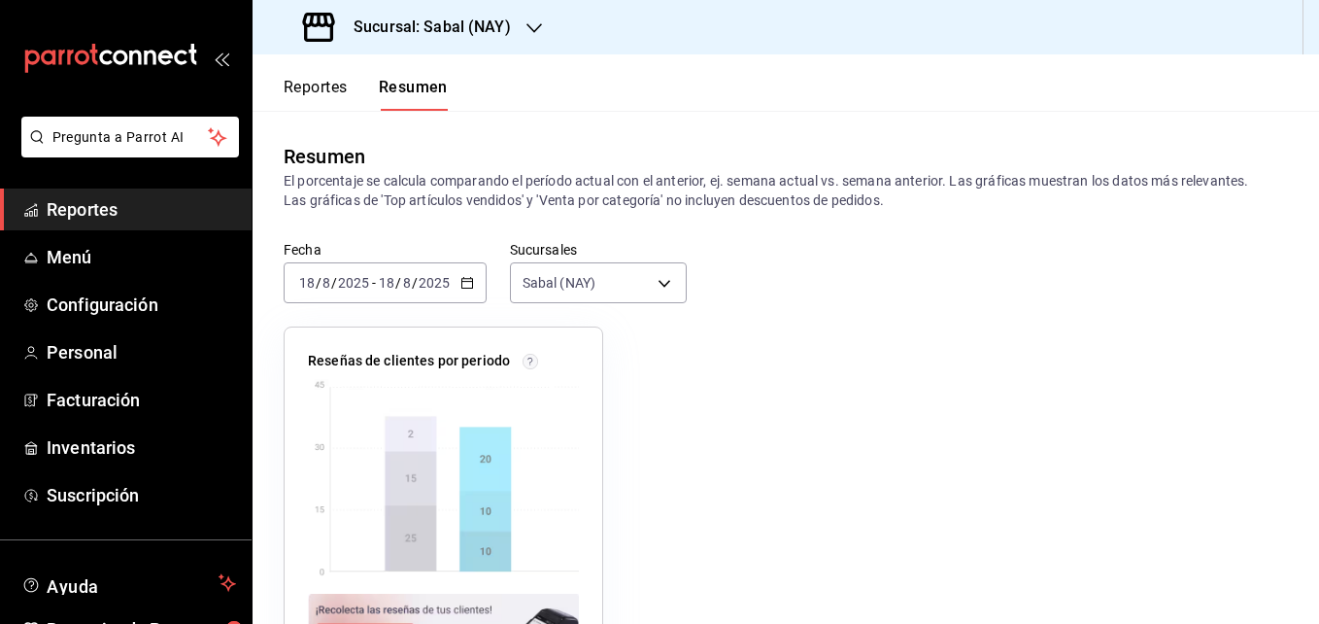
click at [71, 192] on link "Reportes" at bounding box center [126, 209] width 252 height 42
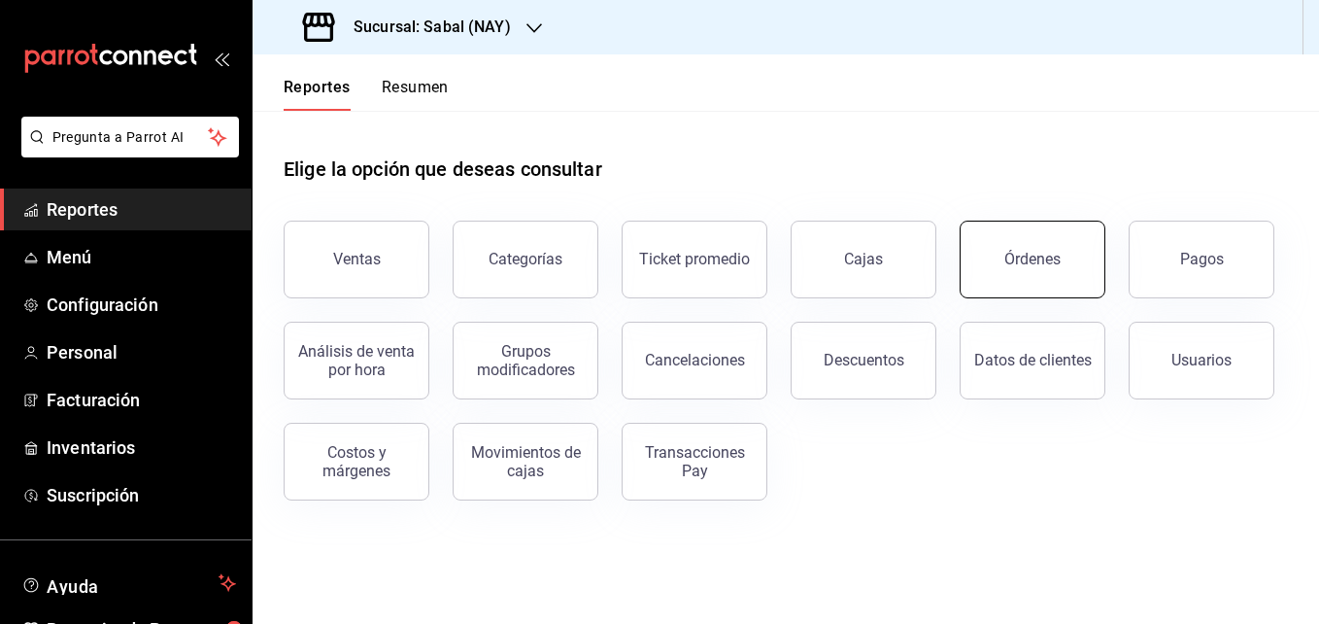
click at [1067, 267] on button "Órdenes" at bounding box center [1033, 259] width 146 height 78
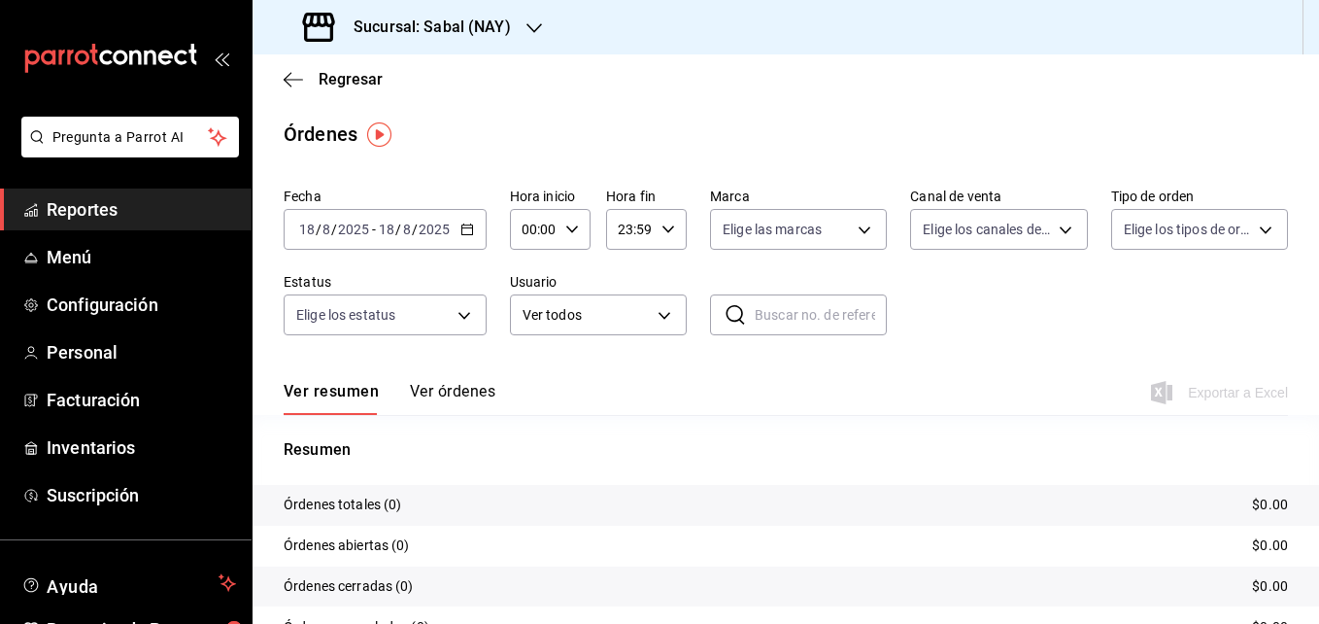
click at [461, 227] on \(Stroke\) "button" at bounding box center [467, 229] width 12 height 11
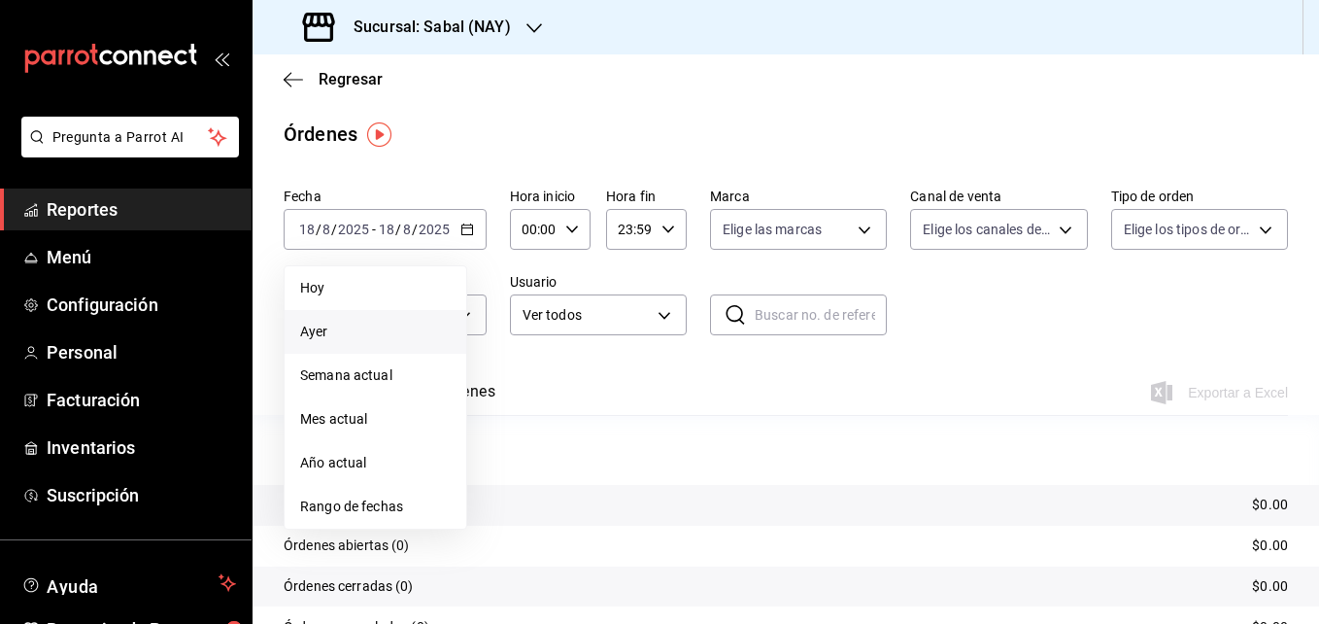
click at [332, 334] on span "Ayer" at bounding box center [375, 331] width 151 height 20
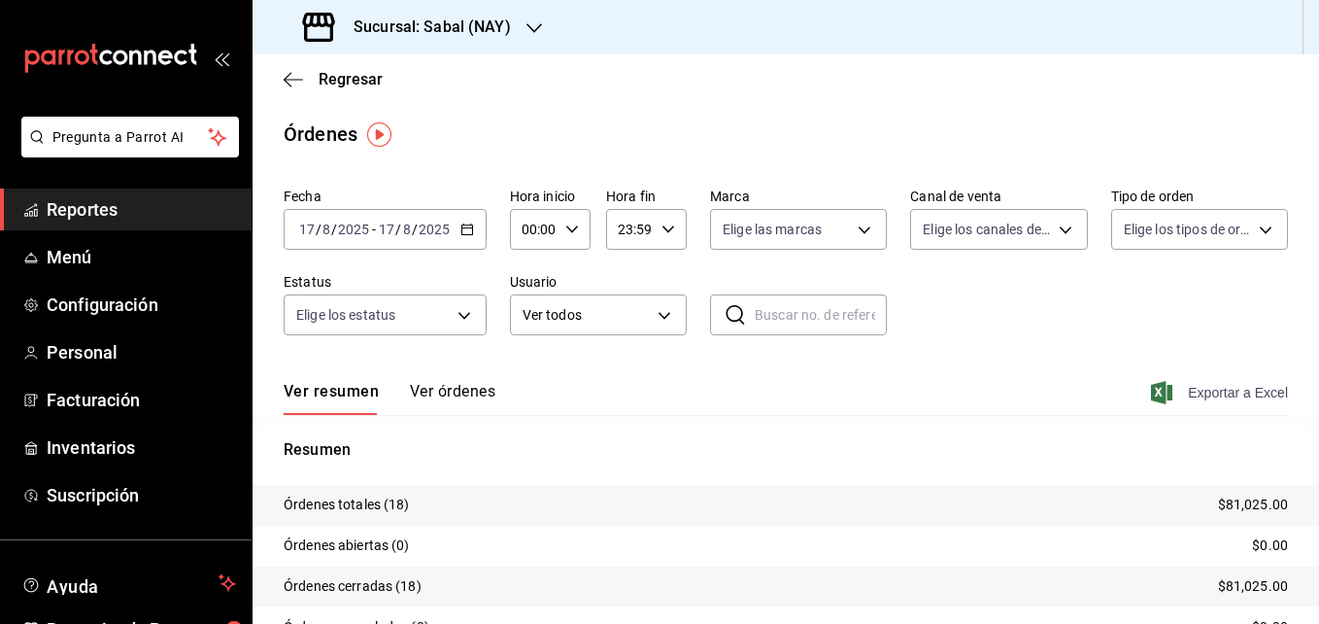
click at [1212, 403] on span "Exportar a Excel" at bounding box center [1221, 392] width 133 height 23
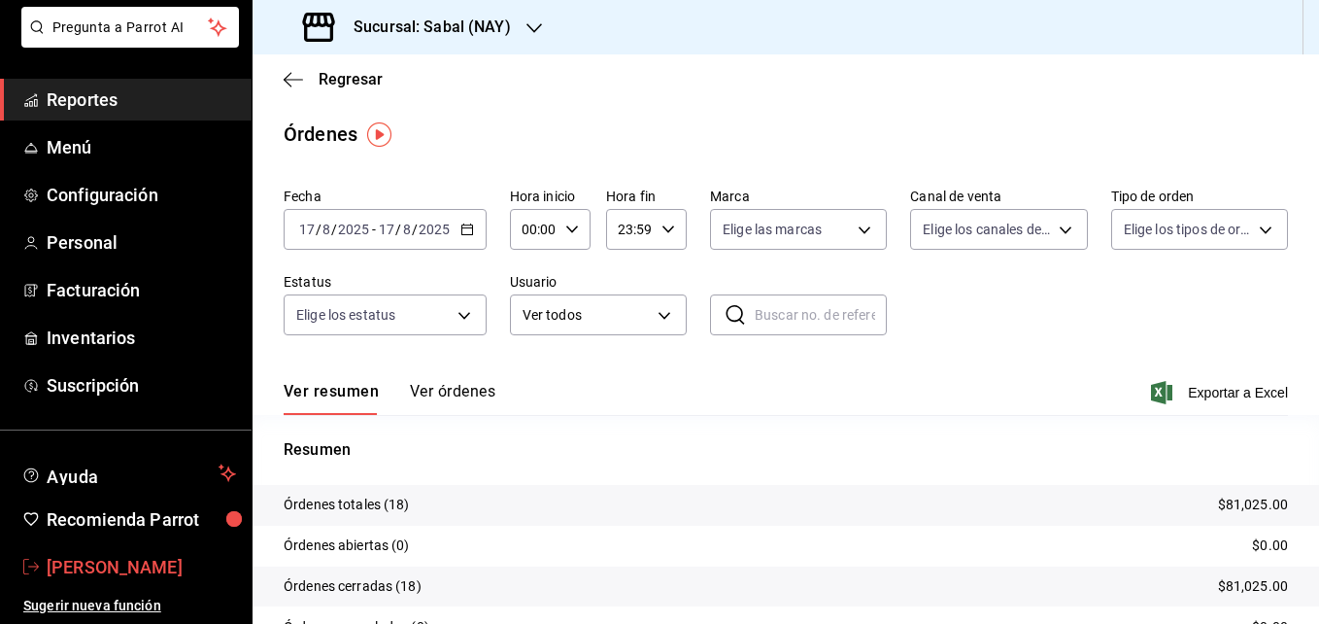
click at [93, 559] on span "[PERSON_NAME]" at bounding box center [141, 567] width 189 height 26
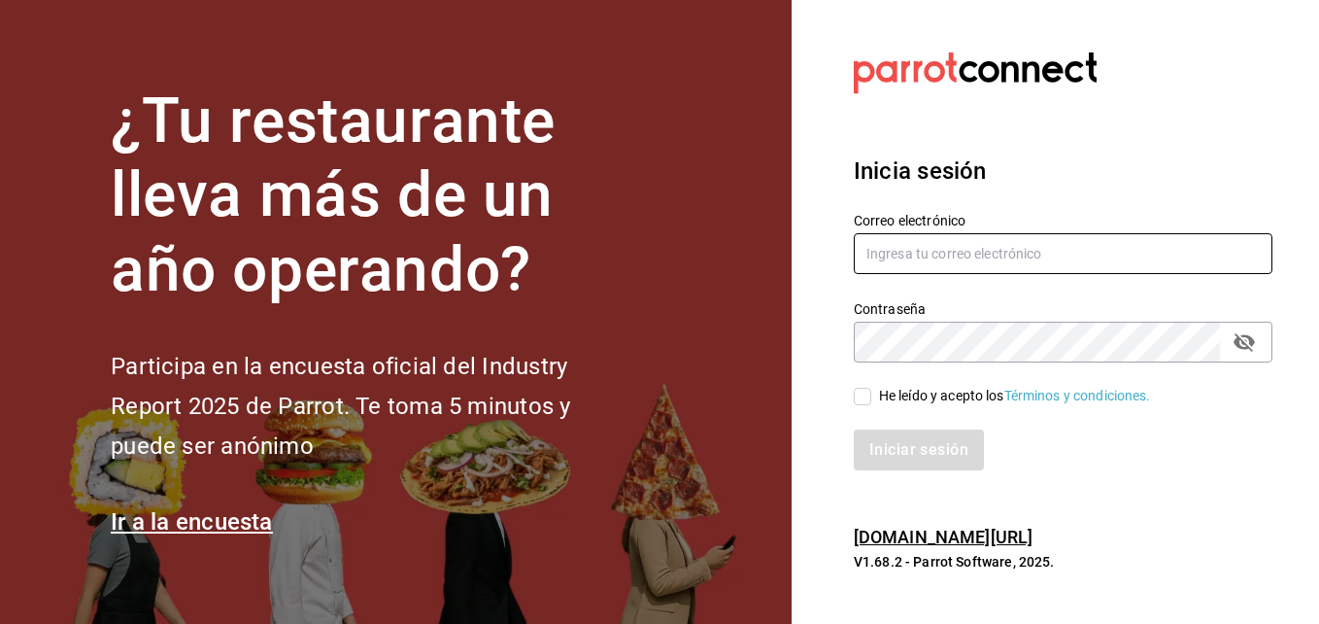
type input "[EMAIL_ADDRESS][DOMAIN_NAME]"
